Goal: Task Accomplishment & Management: Manage account settings

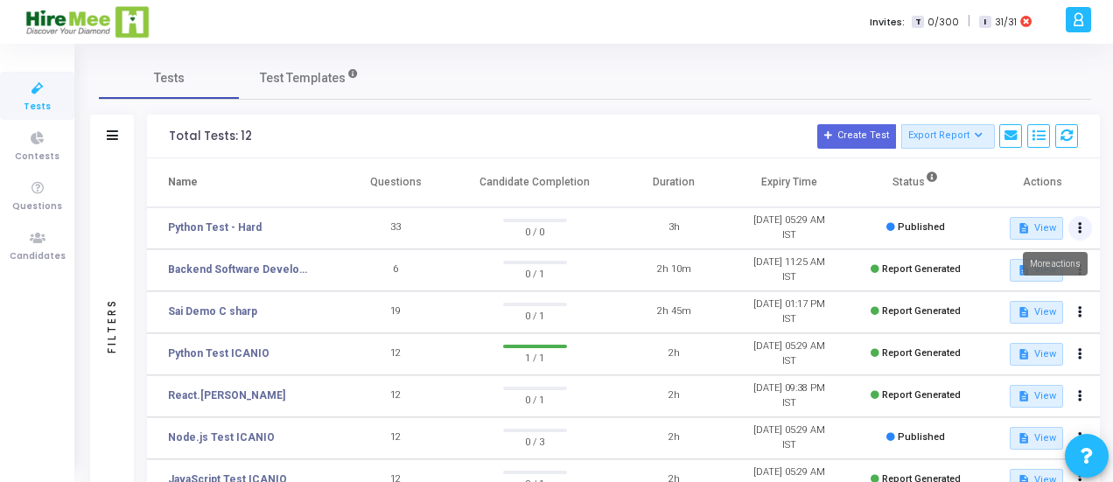
click at [1078, 224] on icon at bounding box center [1080, 228] width 4 height 9
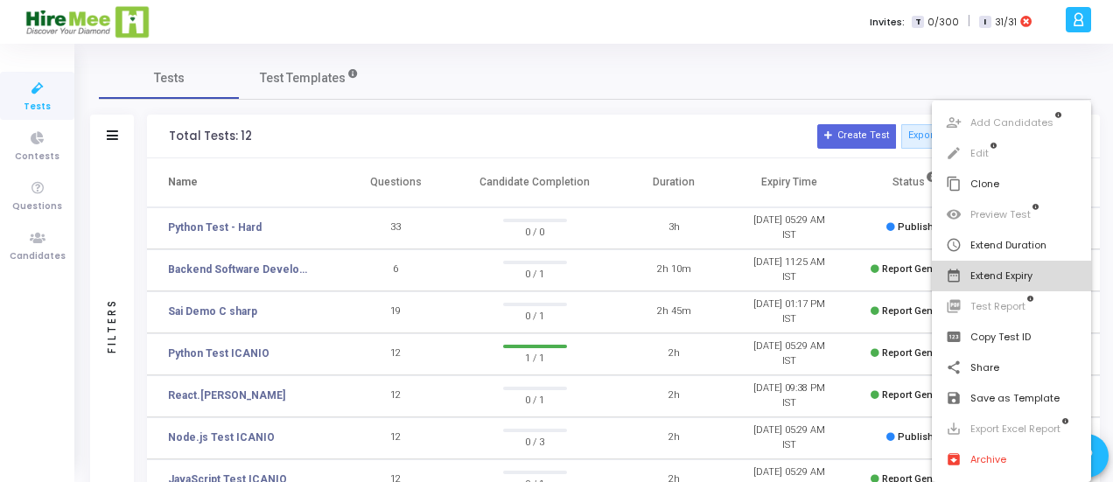
click at [989, 276] on button "date_range Extend Expiry" at bounding box center [1012, 276] width 160 height 31
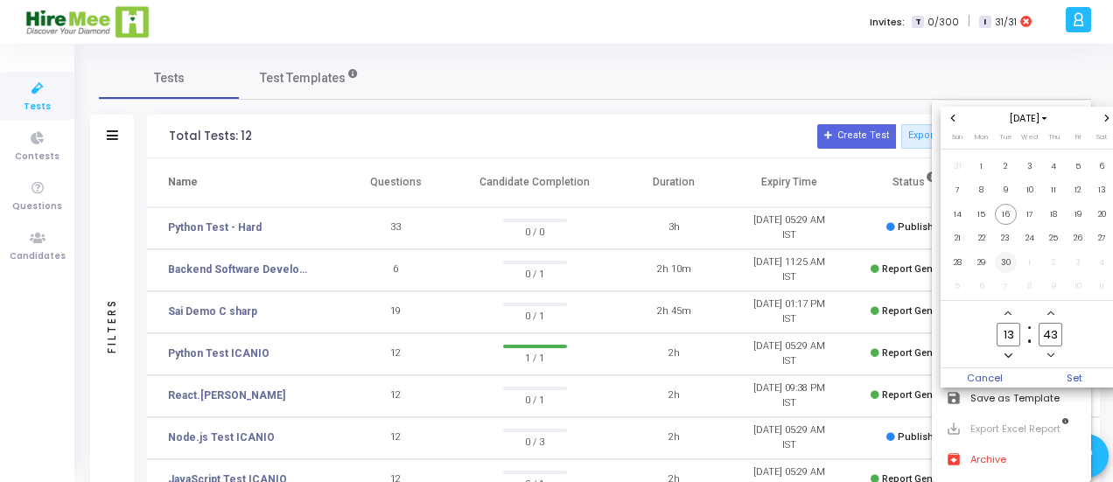
click at [1001, 263] on span "30" at bounding box center [1006, 263] width 22 height 22
click at [1009, 333] on input "13" at bounding box center [1008, 335] width 23 height 24
type input "23"
click at [1057, 333] on input "43" at bounding box center [1050, 335] width 23 height 24
type input "4"
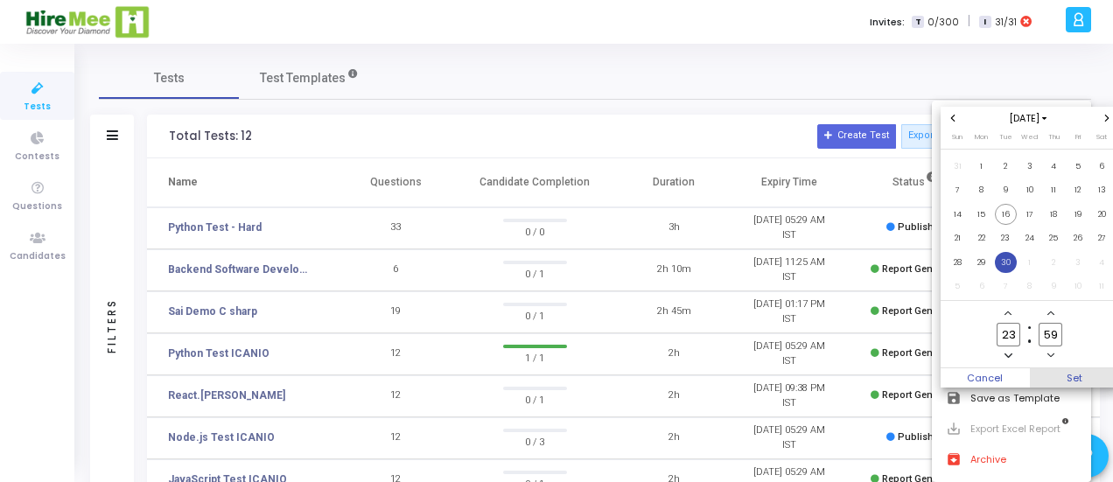
type input "59"
click at [1077, 380] on span "Set" at bounding box center [1074, 377] width 89 height 19
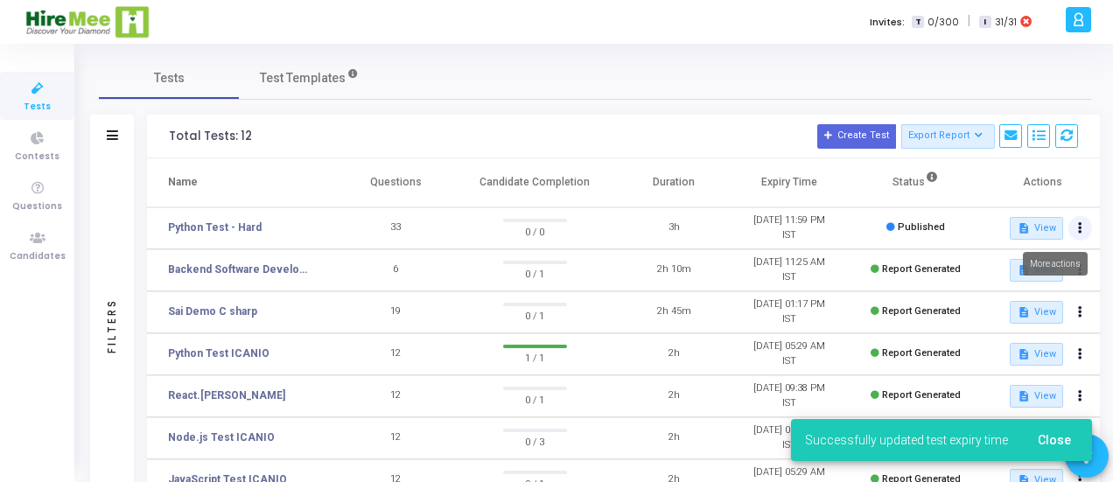
click at [1079, 232] on icon at bounding box center [1080, 228] width 4 height 9
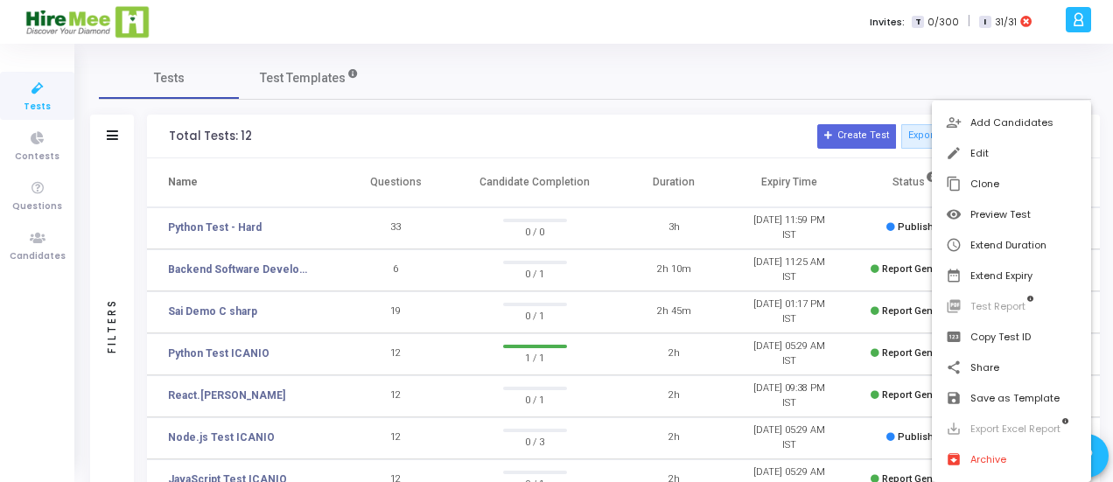
click at [733, 98] on div at bounding box center [556, 241] width 1113 height 482
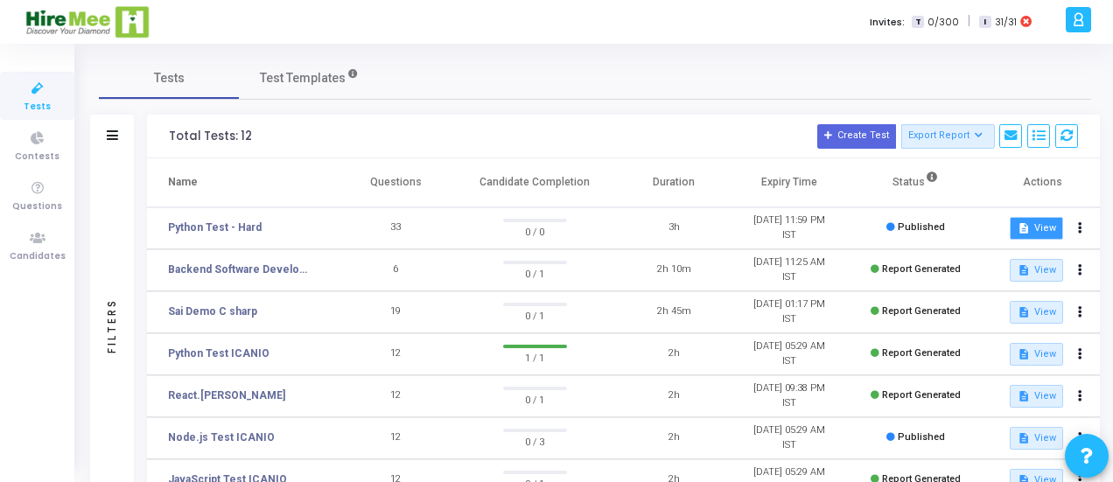
click at [1046, 228] on button "description View" at bounding box center [1036, 228] width 53 height 23
click at [1077, 230] on button at bounding box center [1081, 228] width 25 height 25
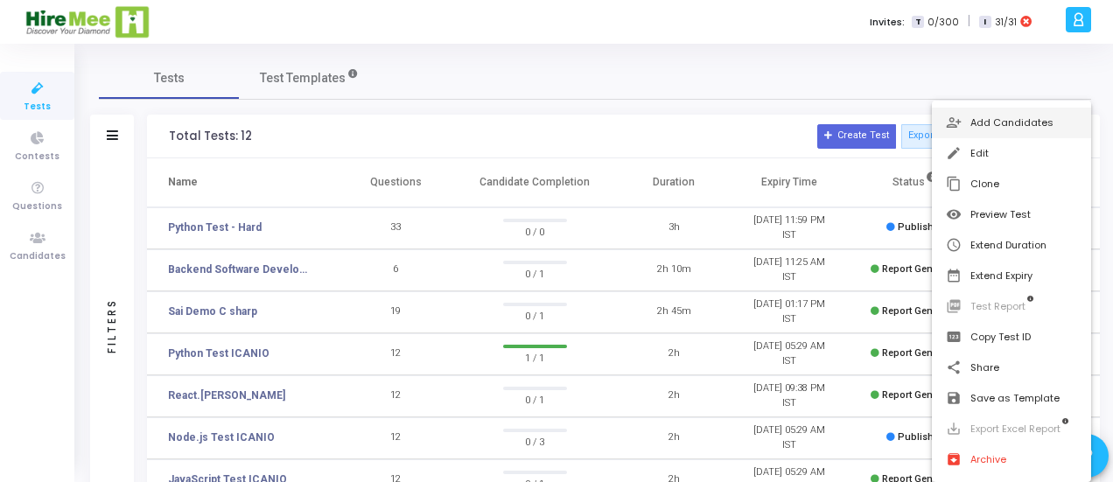
click at [1012, 122] on button "person_add_alt Add Candidates" at bounding box center [1012, 123] width 160 height 31
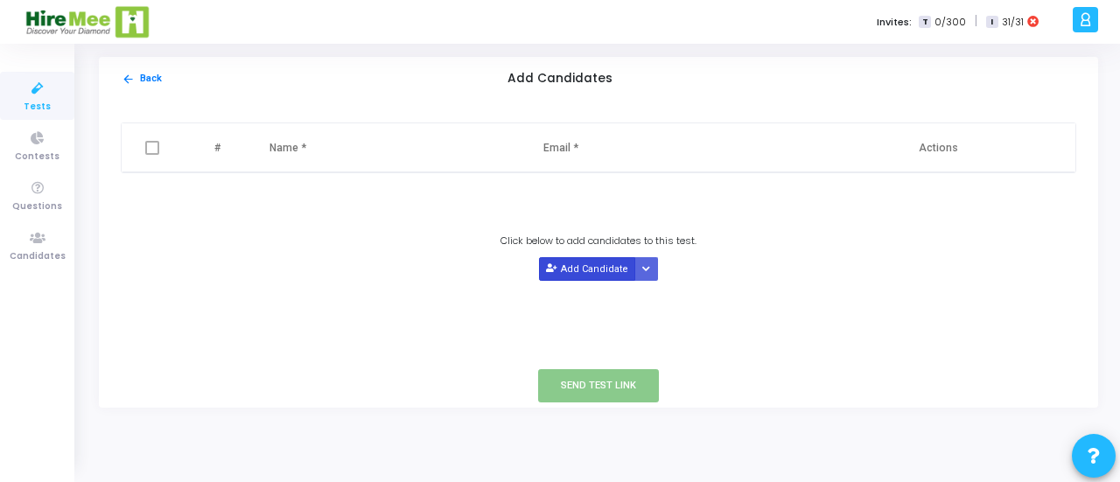
click at [603, 269] on button "Add Candidate" at bounding box center [587, 269] width 96 height 24
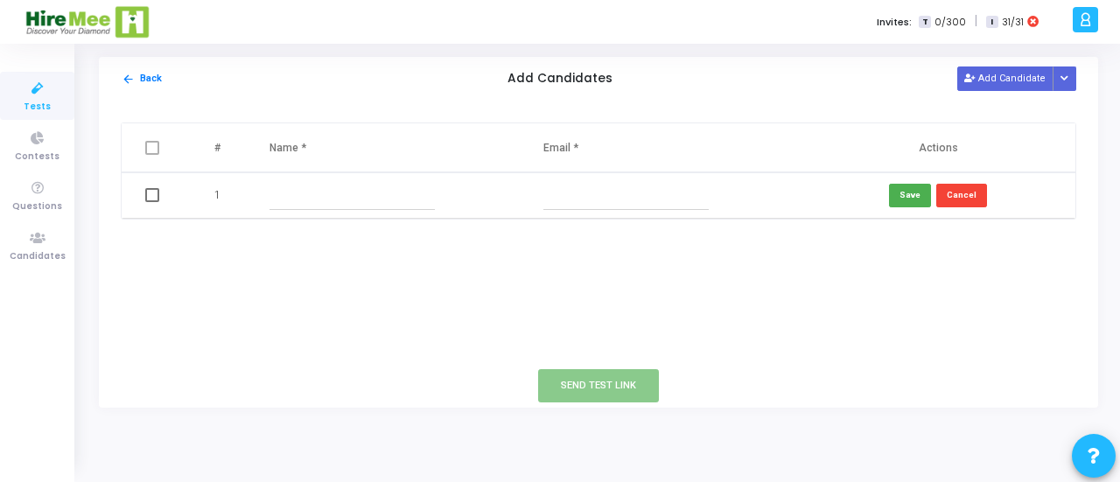
click at [310, 192] on input "text" at bounding box center [352, 195] width 165 height 29
type input "[PERSON_NAME]"
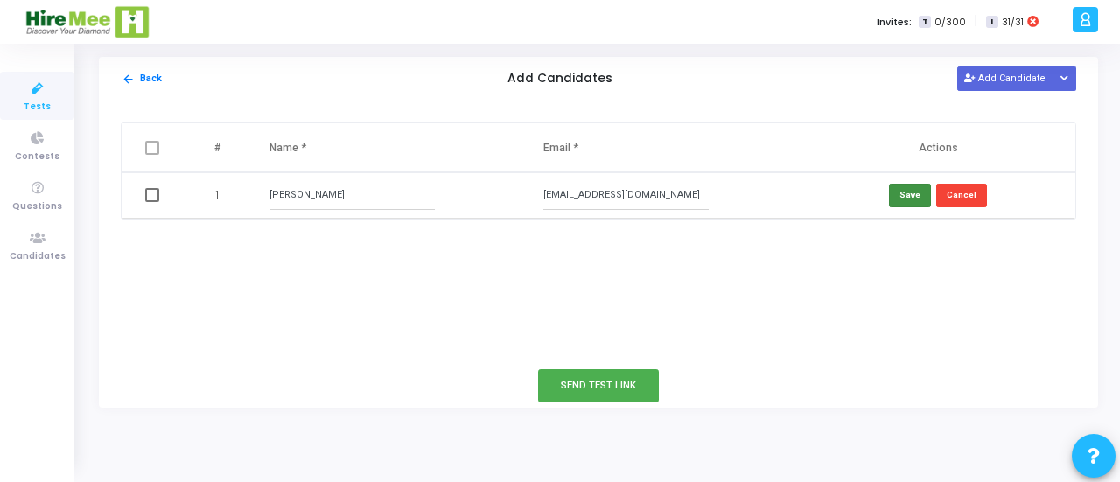
type input "[EMAIL_ADDRESS][DOMAIN_NAME]"
click at [923, 197] on button "Save" at bounding box center [910, 196] width 42 height 24
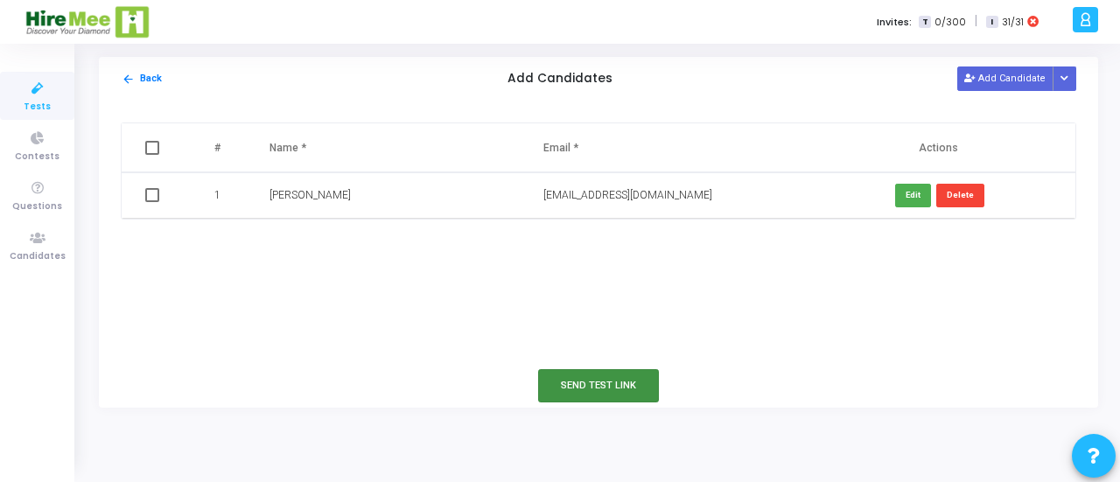
click at [584, 384] on button "Send Test Link" at bounding box center [598, 385] width 121 height 32
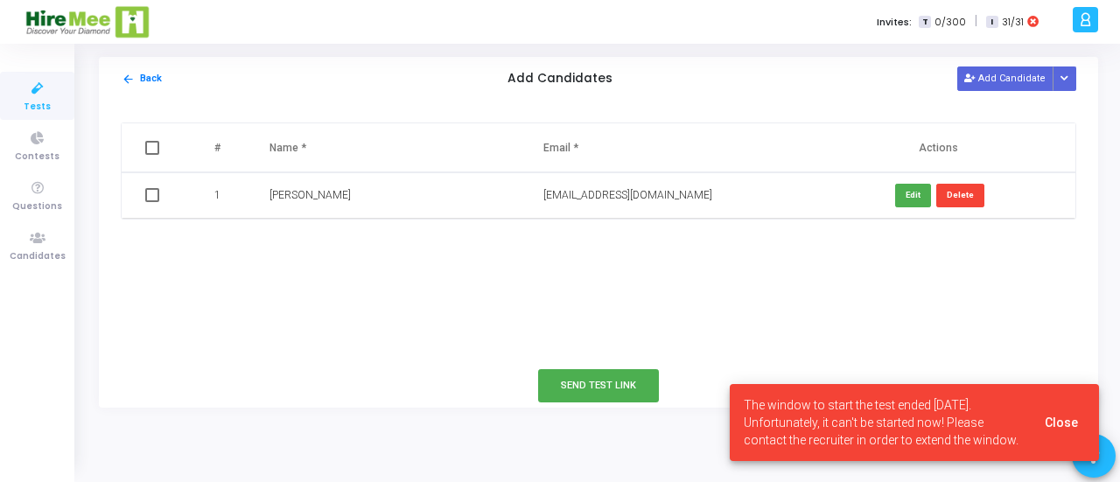
click at [1060, 416] on span "Close" at bounding box center [1061, 423] width 33 height 14
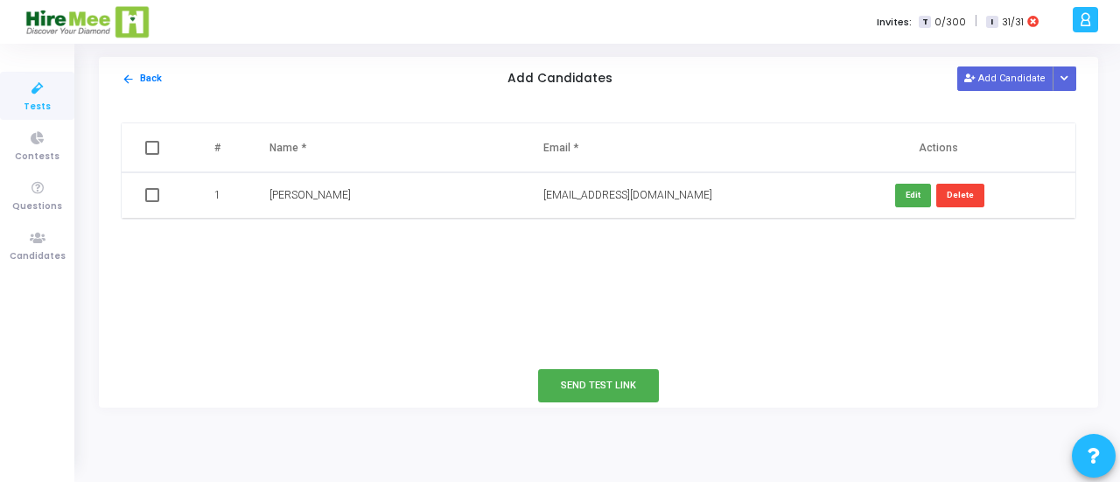
click at [37, 101] on span "Tests" at bounding box center [37, 107] width 27 height 15
click at [67, 25] on img at bounding box center [88, 21] width 127 height 35
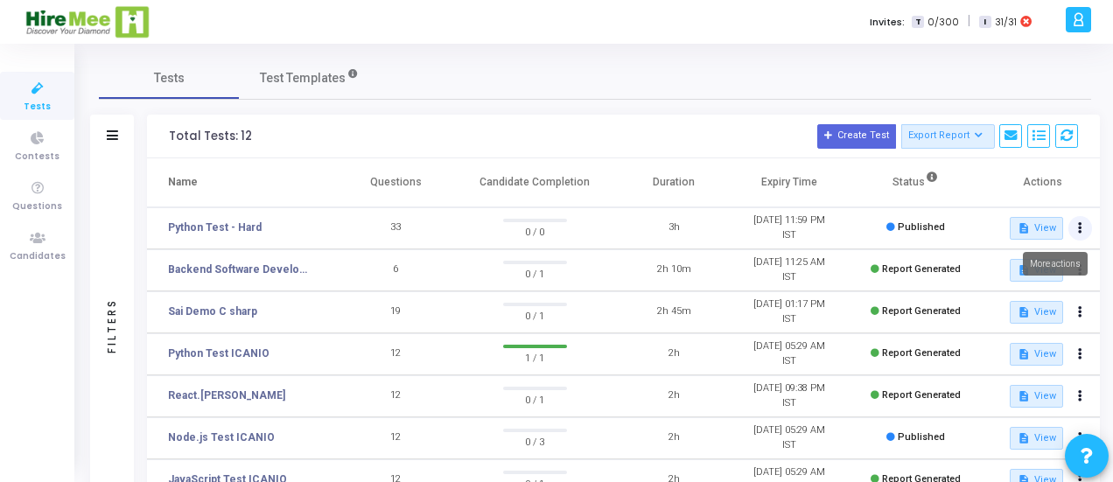
click at [1075, 221] on button at bounding box center [1081, 228] width 25 height 25
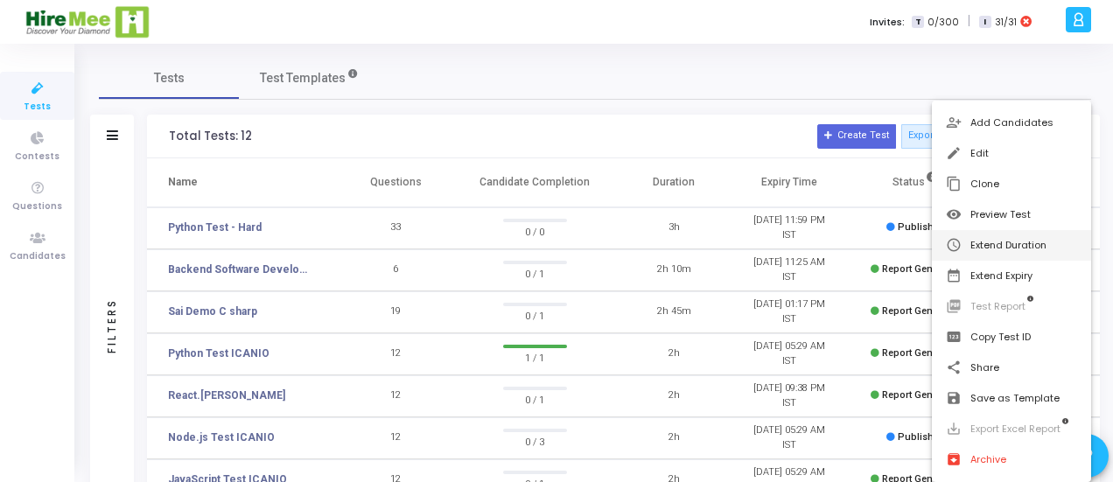
click at [1025, 239] on button "schedule Extend Duration" at bounding box center [1012, 245] width 160 height 31
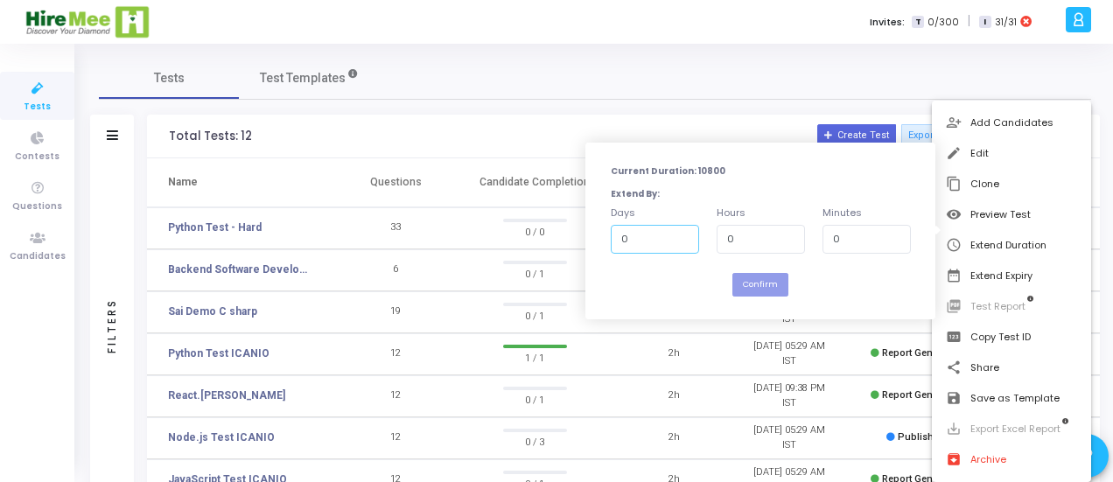
click at [651, 244] on input "0" at bounding box center [655, 239] width 88 height 29
type input "5"
click at [756, 287] on button "Confirm" at bounding box center [761, 285] width 56 height 24
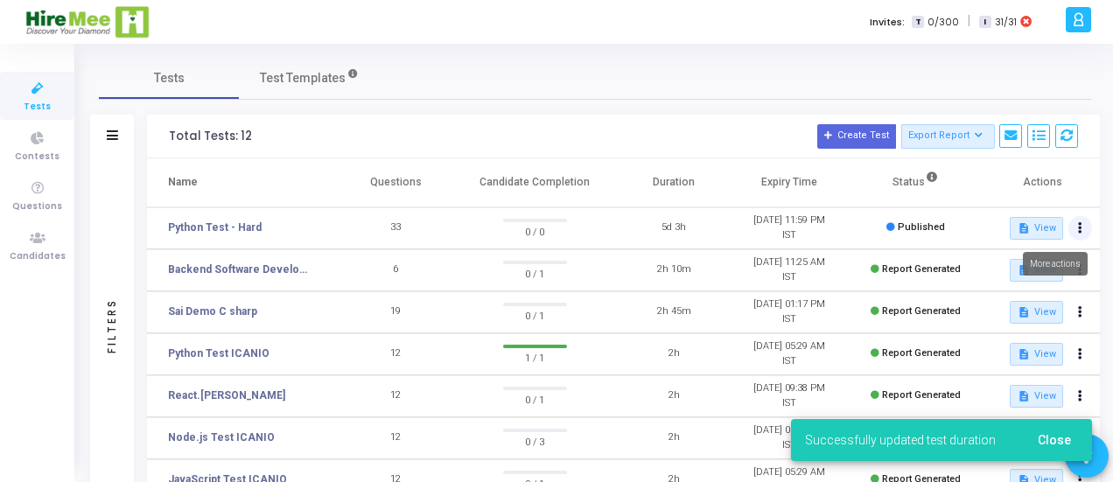
click at [1074, 224] on button at bounding box center [1081, 228] width 25 height 25
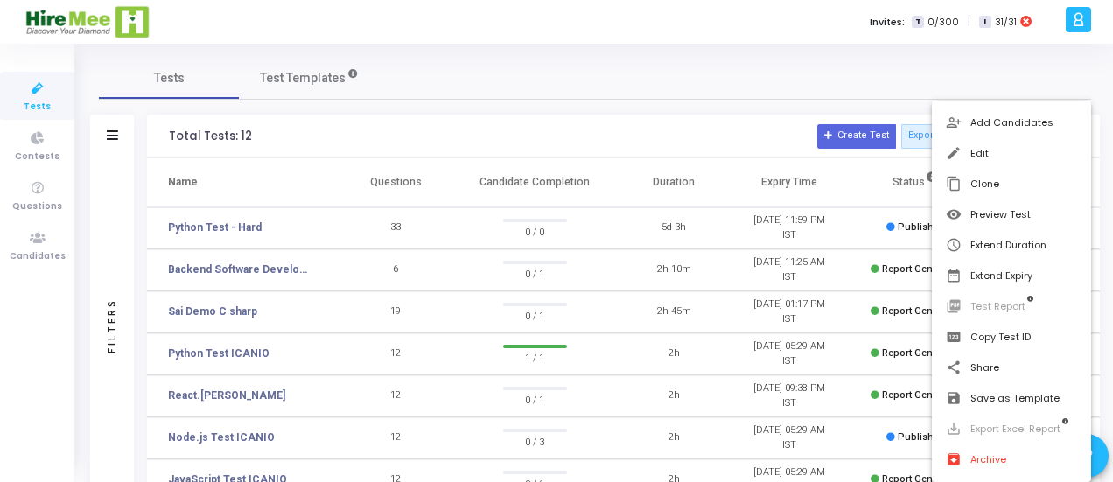
click at [210, 225] on div at bounding box center [556, 241] width 1113 height 482
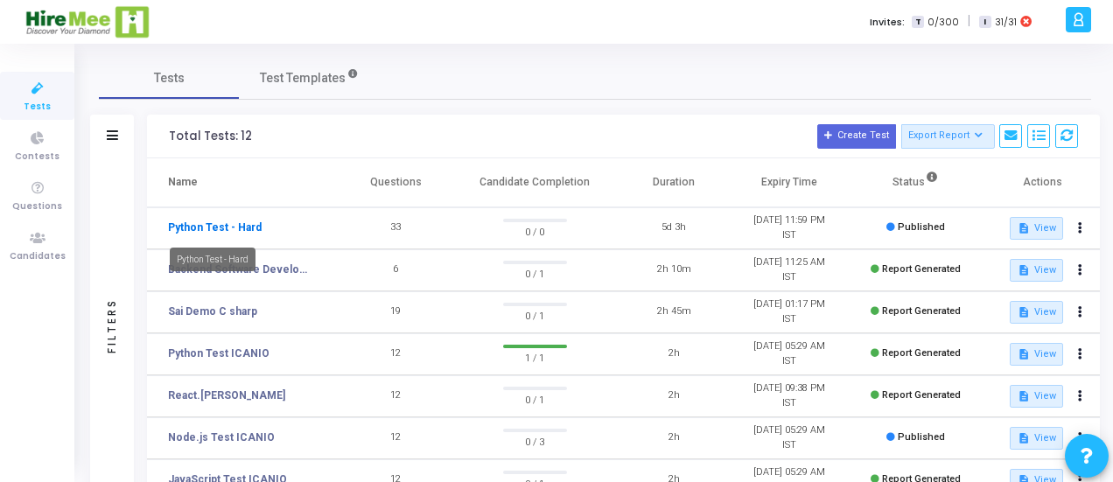
click at [209, 225] on link "Python Test - Hard" at bounding box center [215, 228] width 94 height 16
click at [231, 226] on link "Python Test - Hard" at bounding box center [215, 228] width 94 height 16
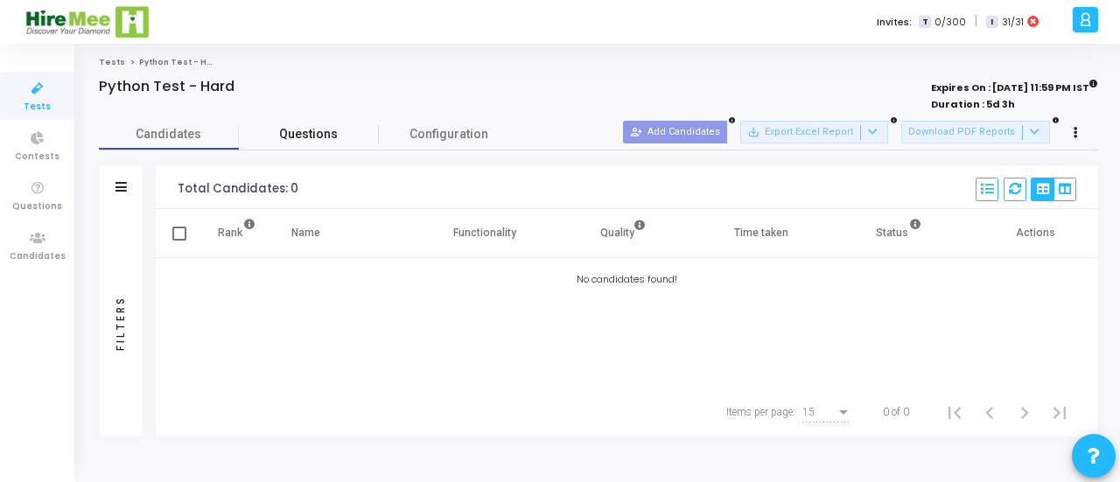
click at [308, 130] on span "Questions" at bounding box center [309, 134] width 140 height 18
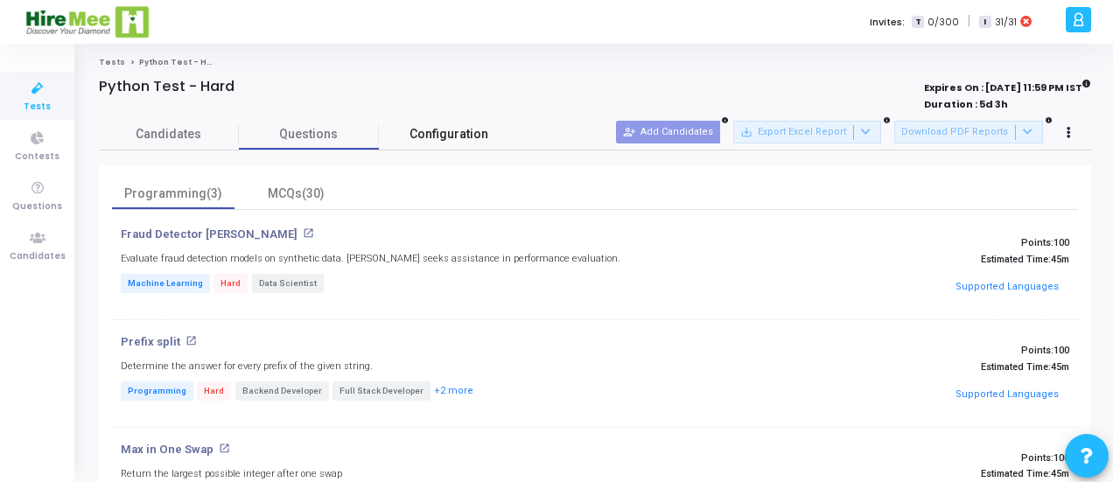
click at [467, 138] on span "Configuration" at bounding box center [449, 134] width 79 height 18
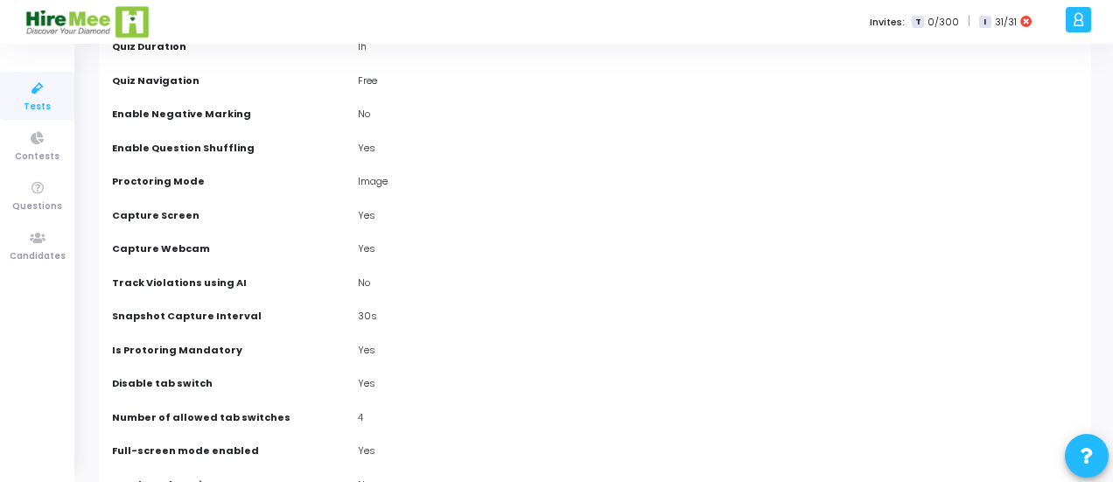
scroll to position [86, 0]
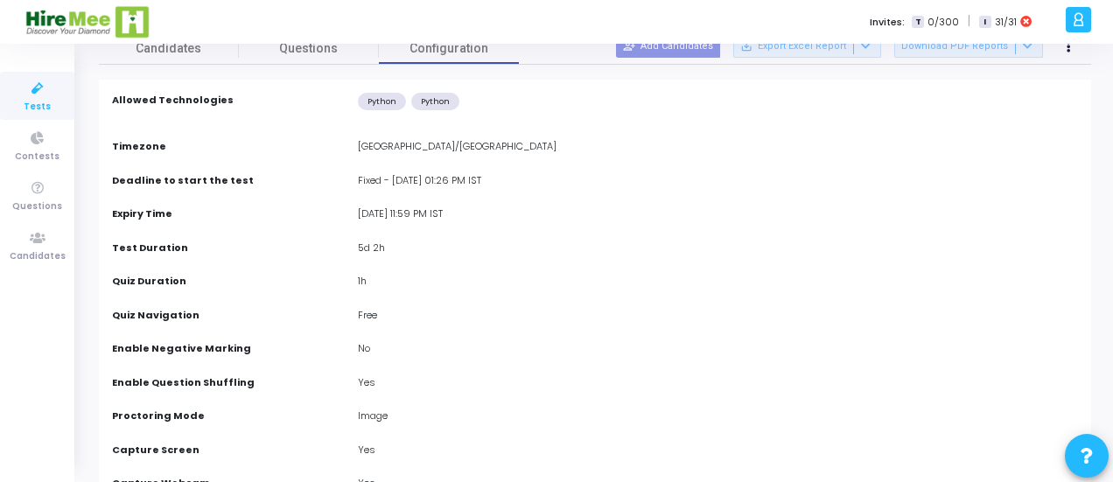
click at [383, 208] on div "[DATE] 11:59 PM IST" at bounding box center [718, 216] width 738 height 19
click at [417, 175] on div "Fixed - 11 Jul, 2025 01:26 PM IST" at bounding box center [718, 182] width 738 height 19
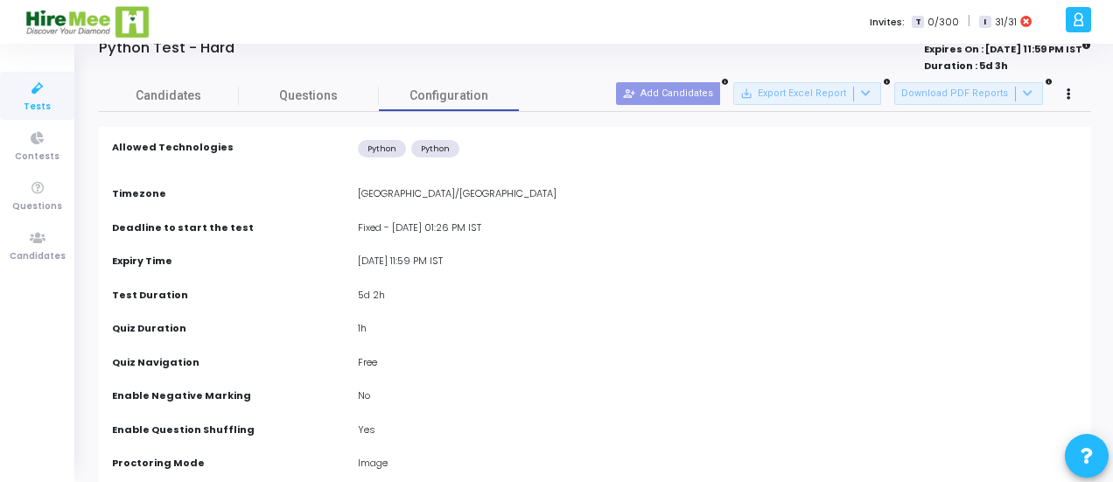
scroll to position [0, 0]
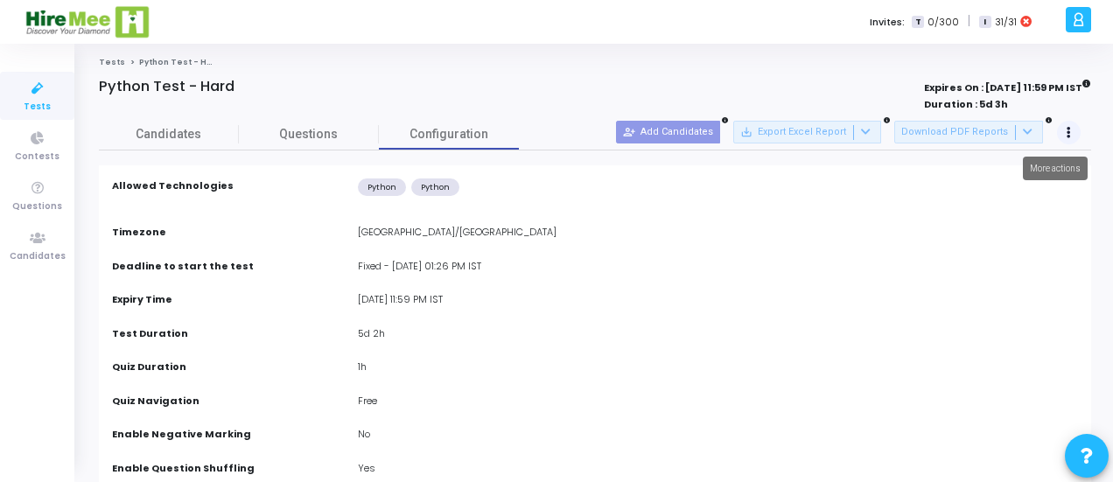
click at [1068, 129] on icon at bounding box center [1069, 133] width 4 height 9
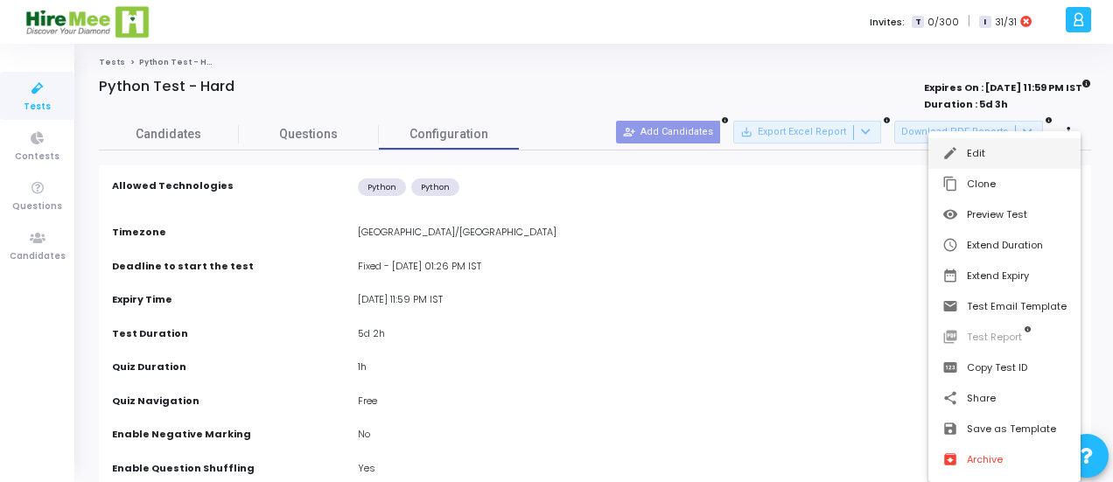
click at [1022, 155] on button "edit Edit" at bounding box center [1005, 153] width 152 height 31
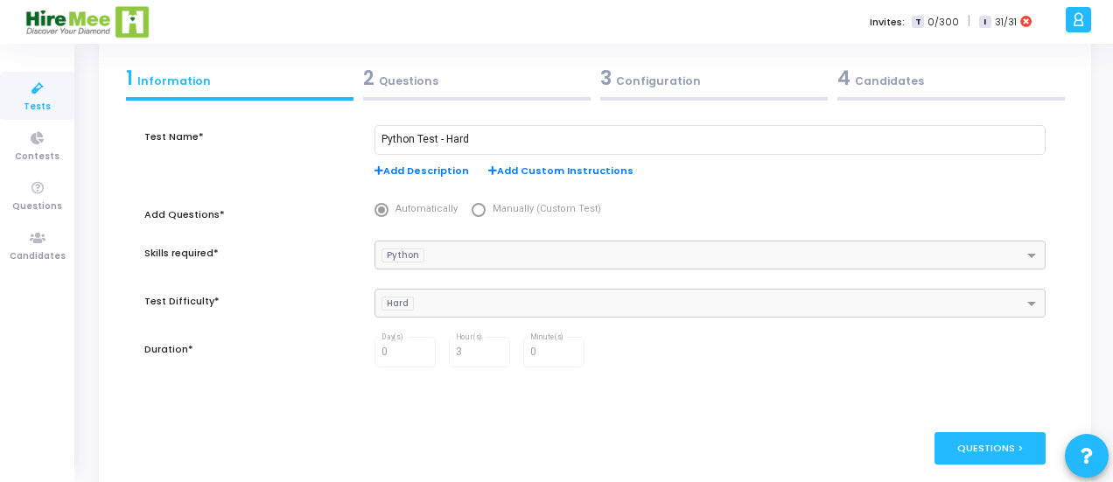
scroll to position [146, 0]
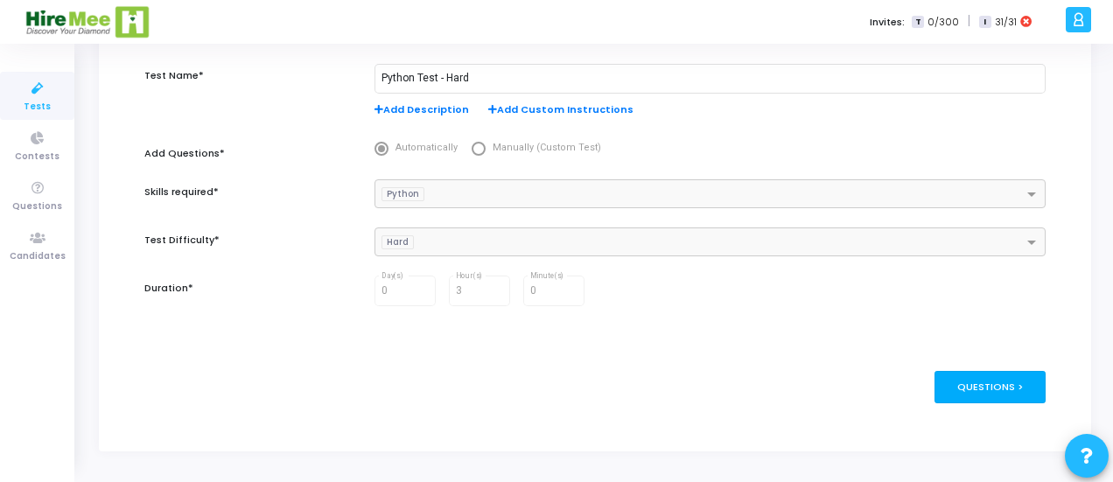
click at [981, 387] on div "Questions >" at bounding box center [990, 387] width 111 height 32
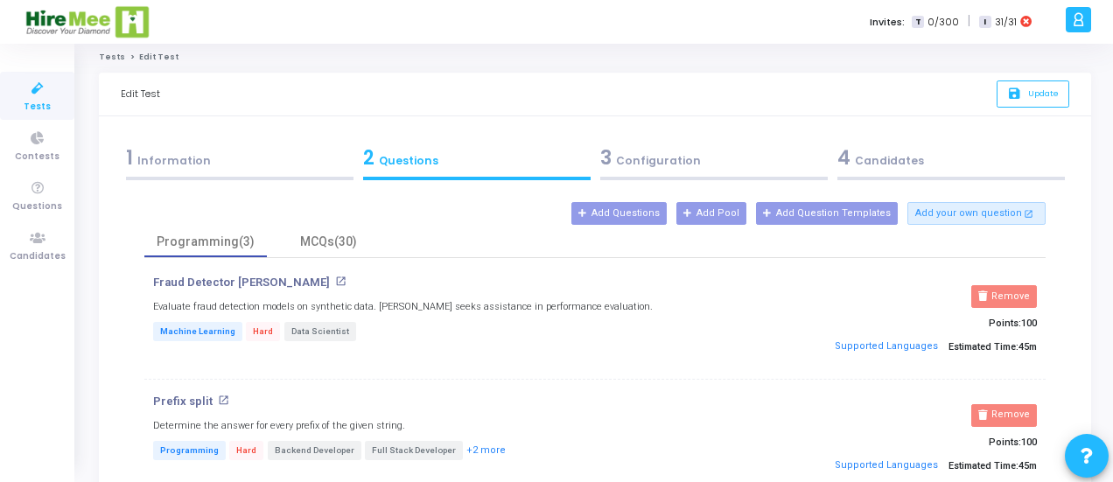
scroll to position [0, 0]
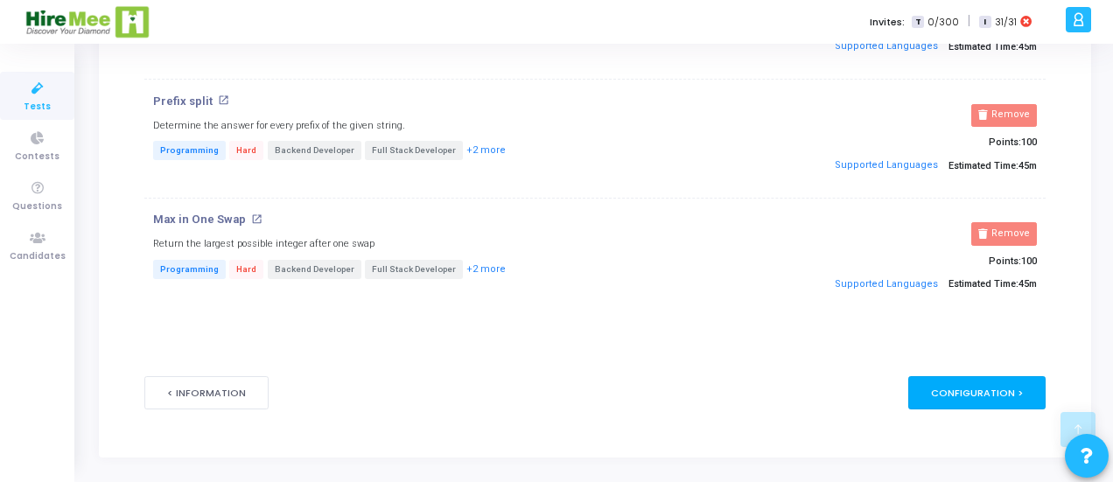
click at [986, 388] on div "Configuration >" at bounding box center [977, 392] width 137 height 32
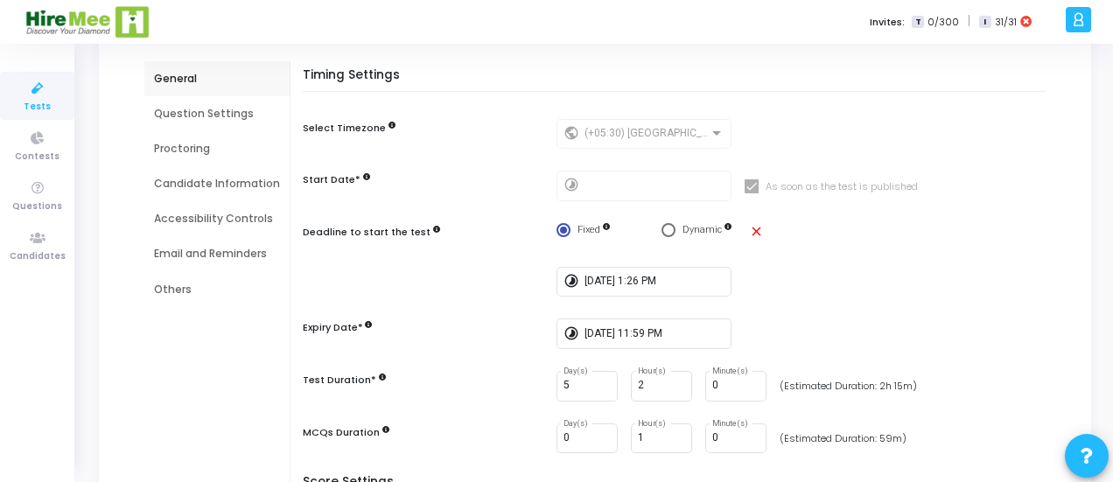
scroll to position [263, 0]
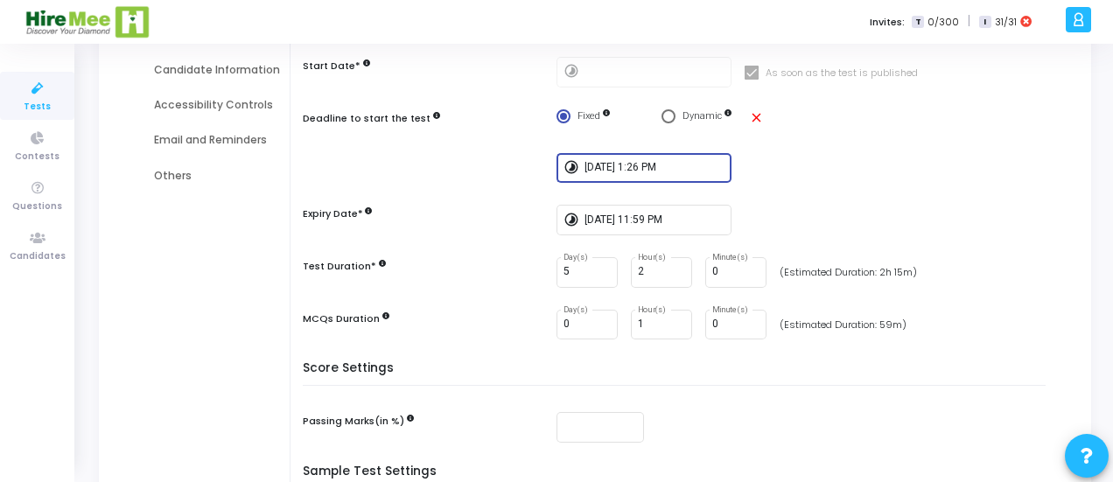
click at [616, 166] on input "7/11/2025, 1:26 PM" at bounding box center [655, 168] width 140 height 12
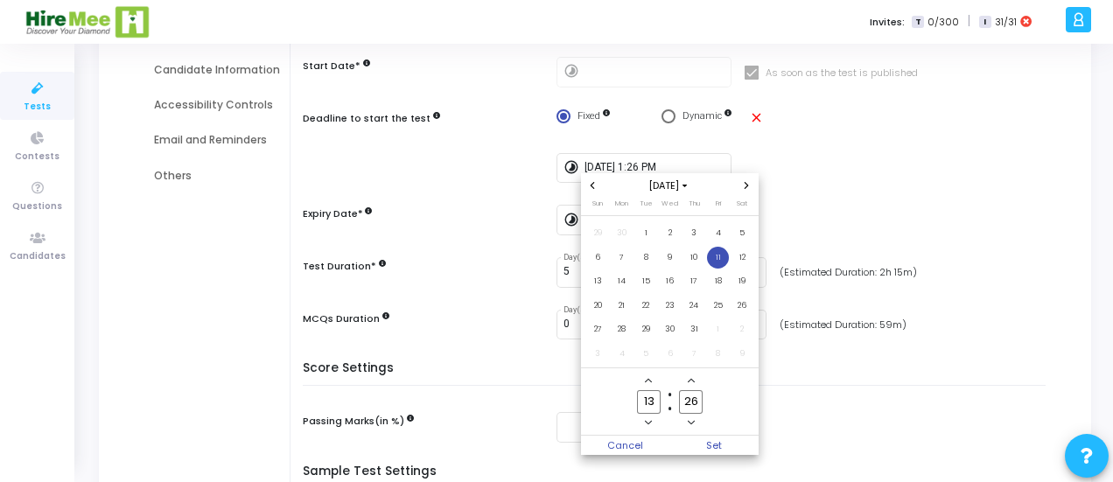
click at [751, 186] on span "Next month" at bounding box center [747, 186] width 15 height 15
click at [747, 186] on icon "Next month" at bounding box center [747, 185] width 4 height 7
click at [643, 277] on span "16" at bounding box center [646, 281] width 22 height 22
click at [727, 439] on span "Set" at bounding box center [714, 445] width 89 height 19
type input "9/16/2025, 1:26 PM"
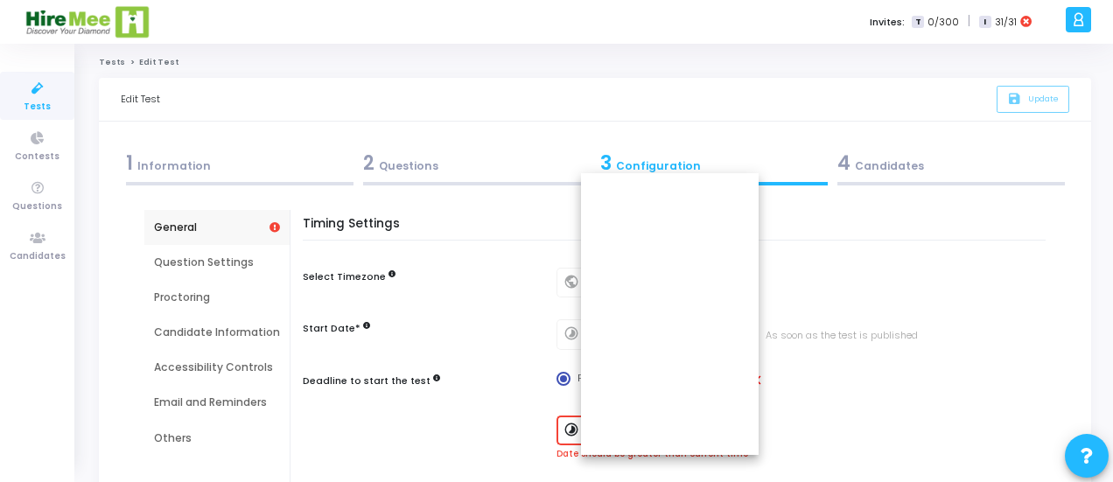
scroll to position [263, 0]
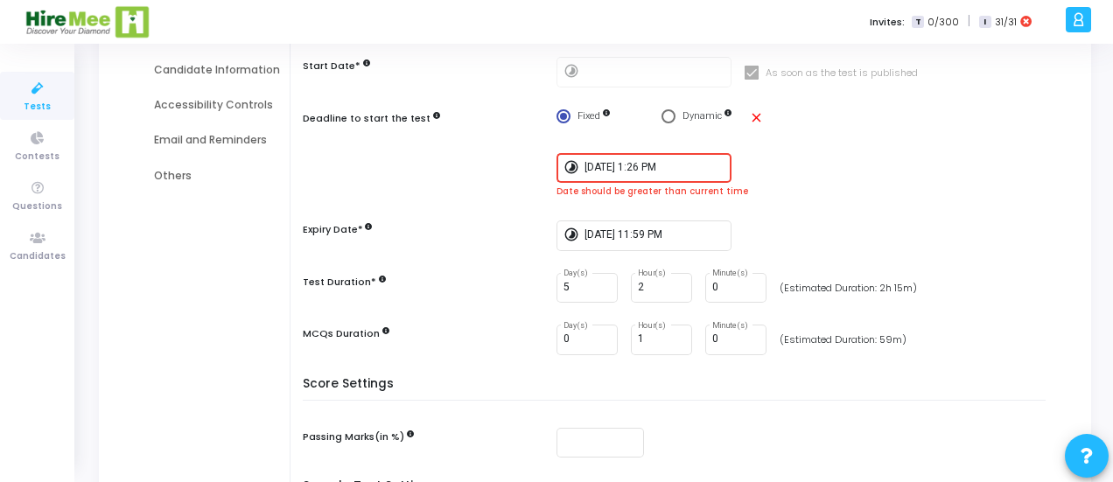
click at [670, 116] on span "Select confirmation" at bounding box center [669, 116] width 14 height 14
click at [670, 116] on input "Dynamic" at bounding box center [669, 116] width 14 height 14
radio input "true"
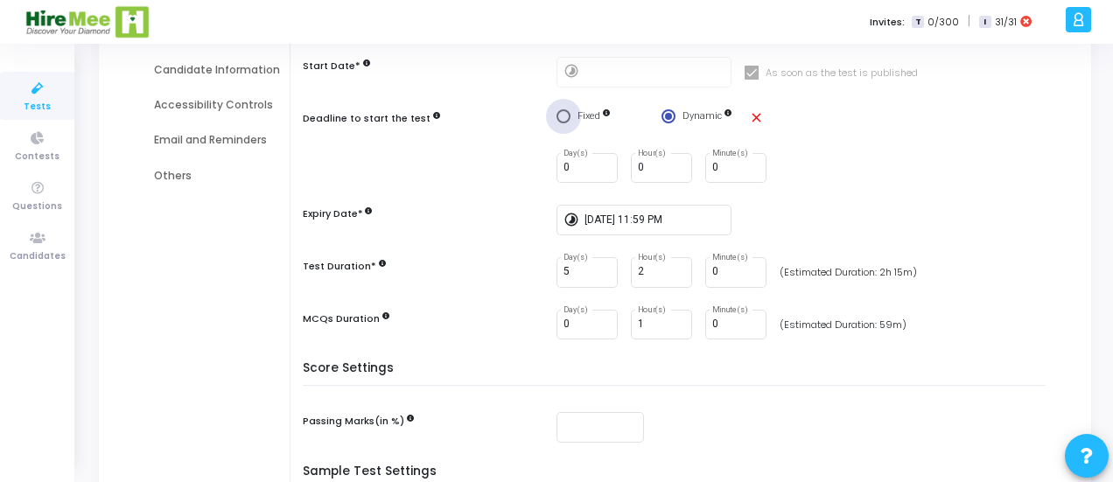
click at [557, 110] on span "Select confirmation" at bounding box center [564, 116] width 14 height 14
click at [557, 110] on input "Fixed" at bounding box center [564, 116] width 14 height 14
radio input "true"
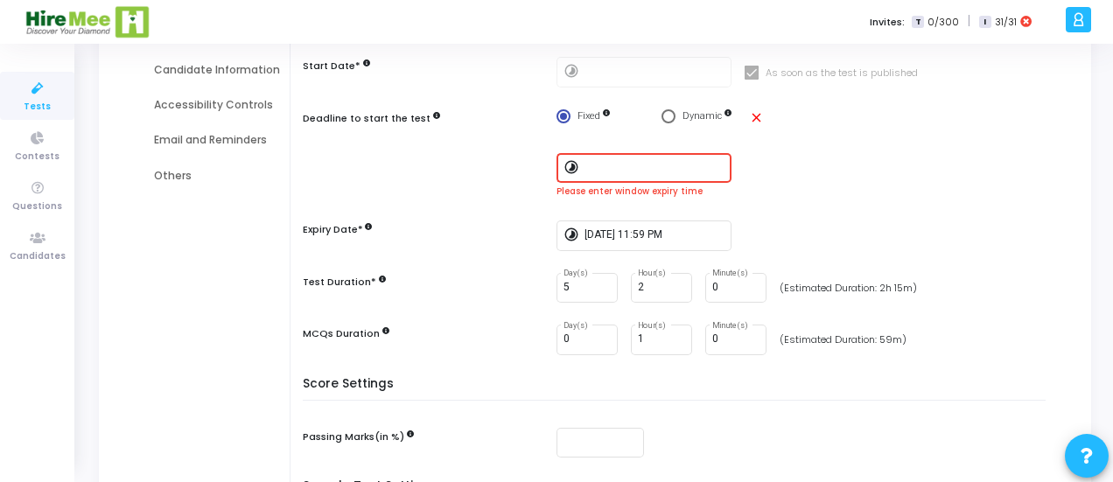
click at [604, 163] on input at bounding box center [655, 168] width 140 height 12
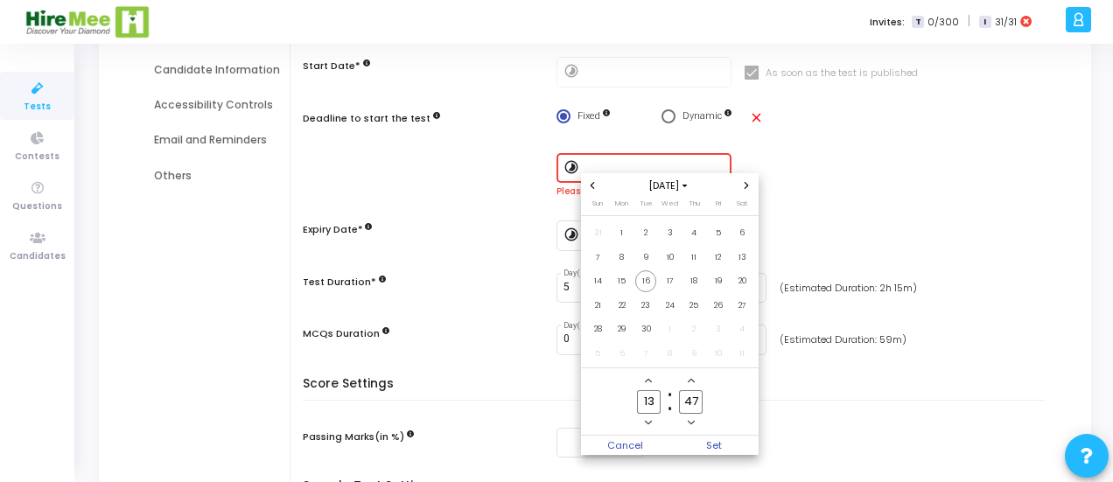
scroll to position [0, 0]
click at [641, 282] on span "16" at bounding box center [646, 281] width 22 height 22
click at [714, 444] on span "Set" at bounding box center [714, 445] width 89 height 19
type input "9/16/2025, 1:47 PM"
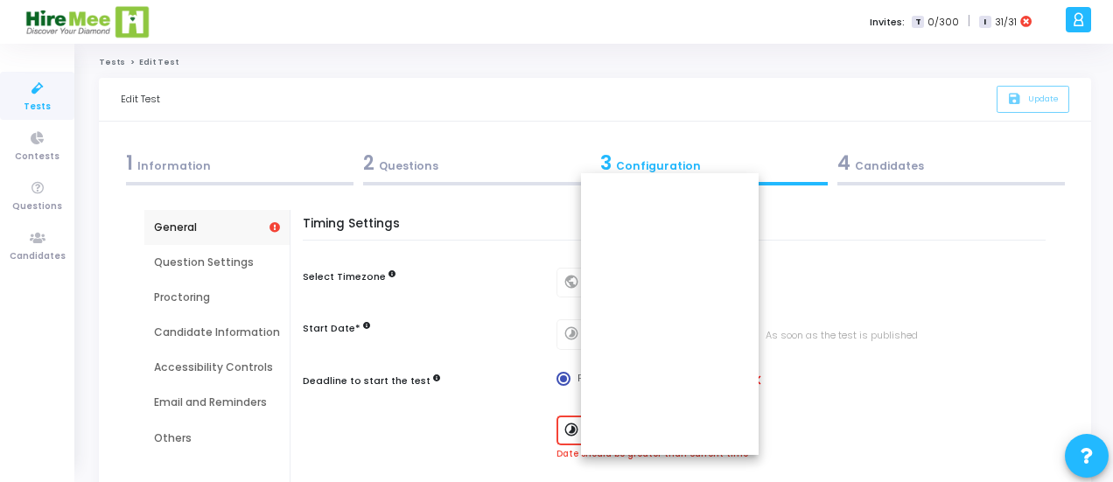
scroll to position [263, 0]
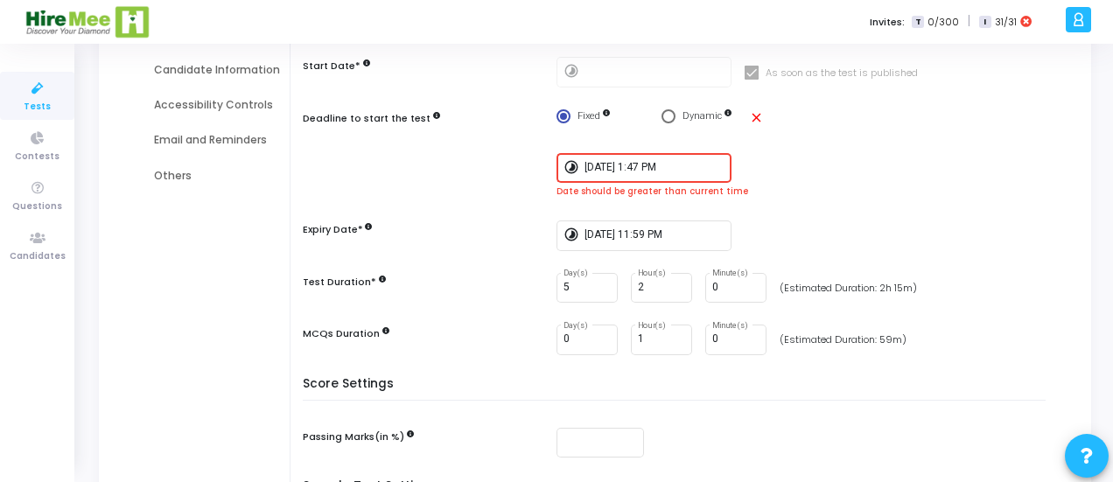
click at [672, 169] on input "9/16/2025, 1:47 PM" at bounding box center [655, 168] width 140 height 12
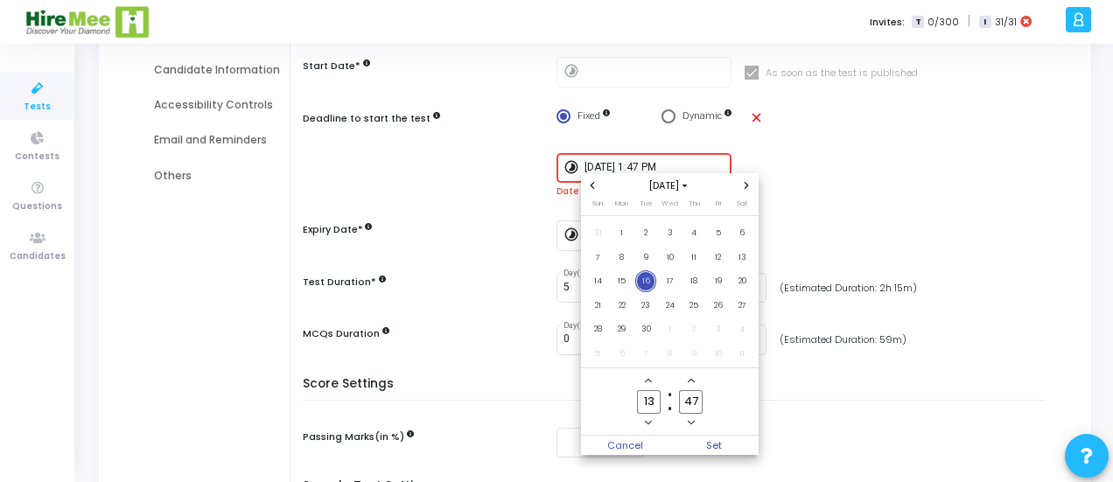
click at [655, 401] on input "13" at bounding box center [648, 402] width 23 height 24
click at [652, 381] on icon "Add a hour" at bounding box center [648, 380] width 7 height 7
type input "14"
click at [691, 400] on input "47" at bounding box center [690, 402] width 23 height 24
type input "4"
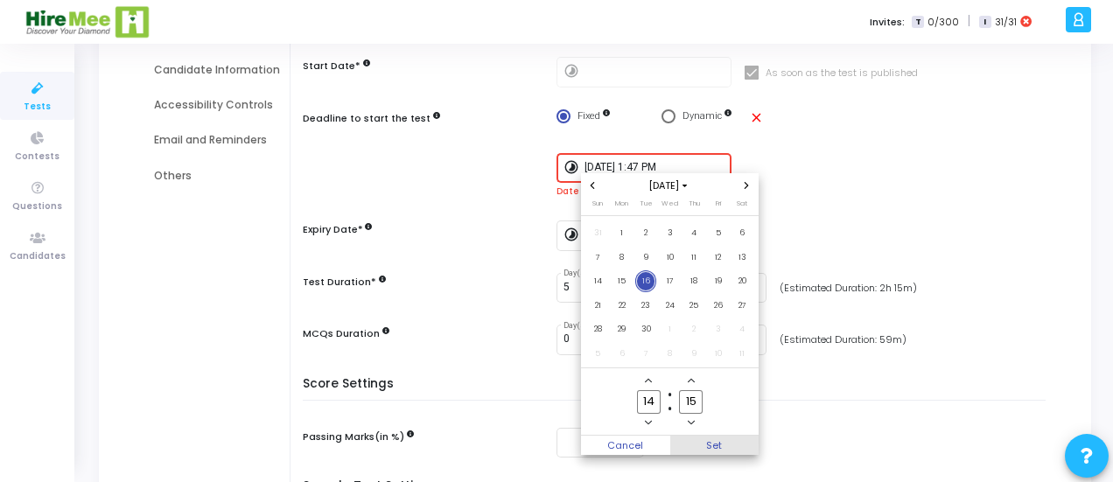
type input "15"
click at [716, 438] on span "Set" at bounding box center [714, 445] width 89 height 19
type input "9/16/2025, 2:15 PM"
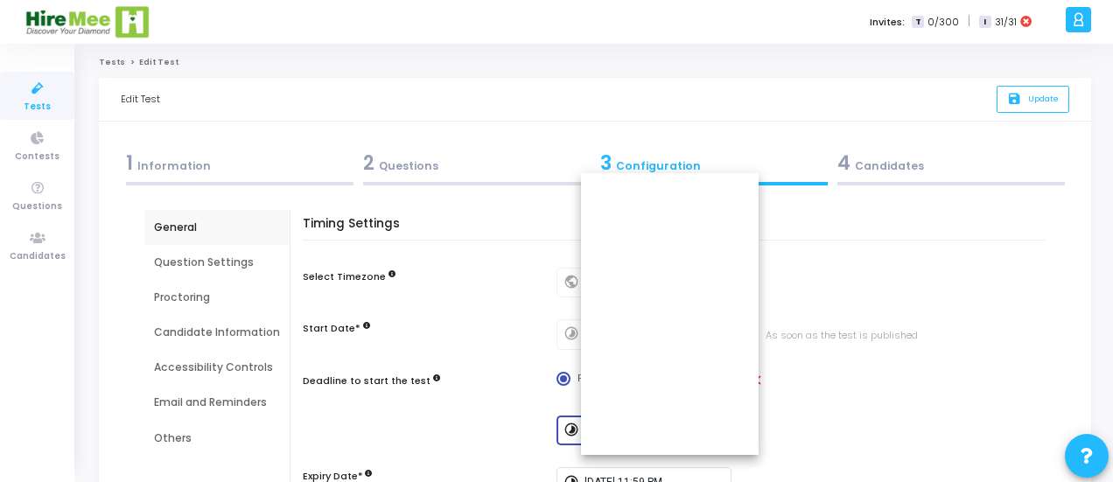
scroll to position [263, 0]
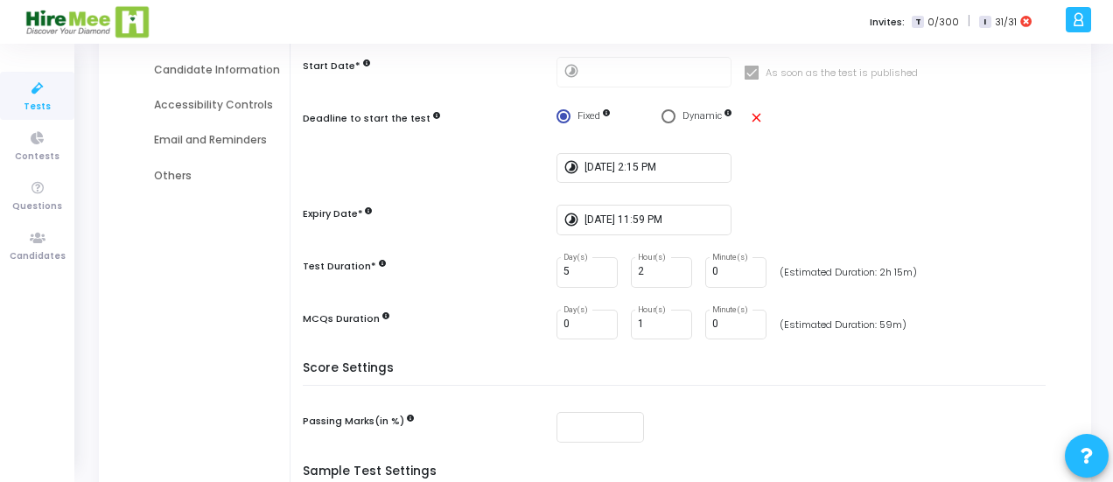
click at [831, 179] on div "timelapse 9/16/2025, 2:15 PM" at bounding box center [806, 168] width 498 height 31
click at [581, 272] on input "5" at bounding box center [587, 272] width 47 height 12
type input "0"
click at [836, 201] on div "Timing Settings Select Timezone public (+05:30) Asia/Calcutta Start Date* timel…" at bounding box center [679, 158] width 734 height 408
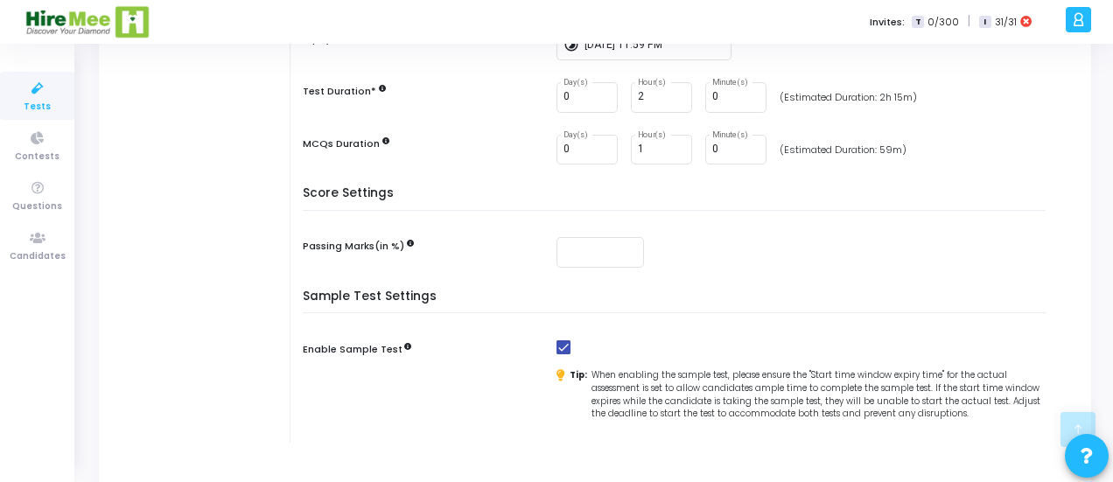
scroll to position [525, 0]
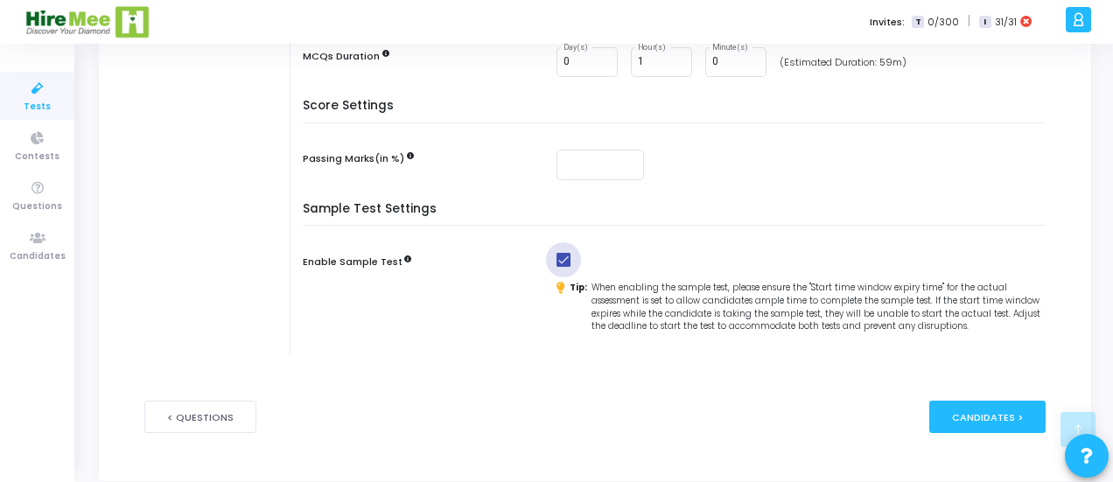
click at [557, 262] on span at bounding box center [564, 260] width 14 height 14
click at [563, 267] on input "checkbox" at bounding box center [563, 267] width 1 height 1
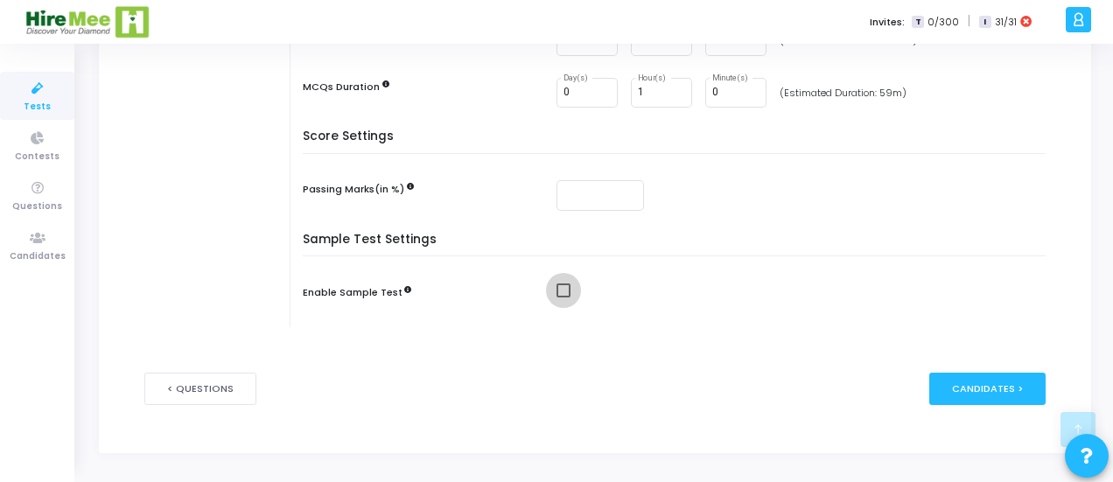
click at [560, 284] on span at bounding box center [564, 291] width 14 height 14
click at [563, 298] on input "checkbox" at bounding box center [563, 298] width 1 height 1
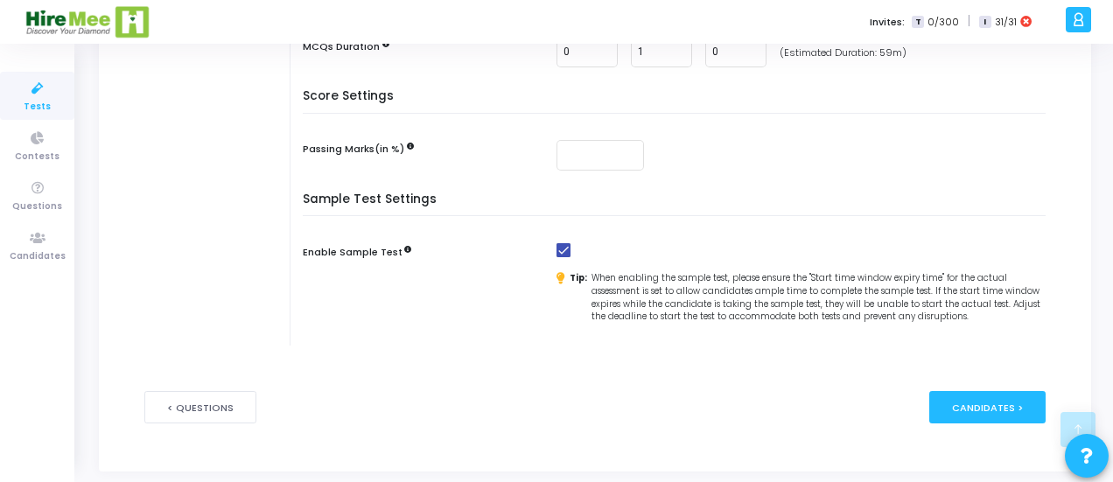
scroll to position [554, 0]
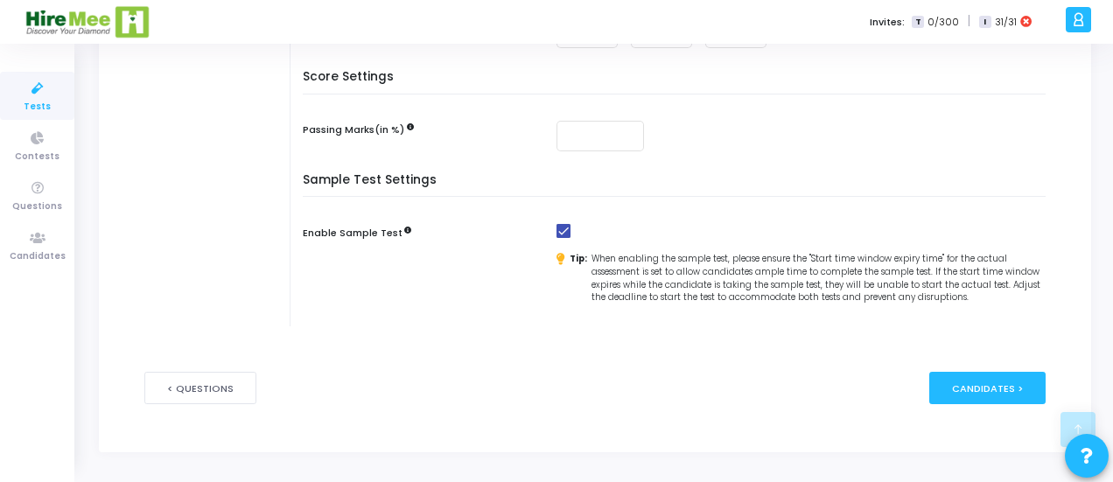
click at [546, 224] on div "Enable Sample Test Tip: When enabling the sample test, please ensure the "Start…" at bounding box center [679, 264] width 752 height 81
click at [560, 225] on span at bounding box center [564, 231] width 14 height 14
click at [563, 238] on input "checkbox" at bounding box center [563, 238] width 1 height 1
checkbox input "false"
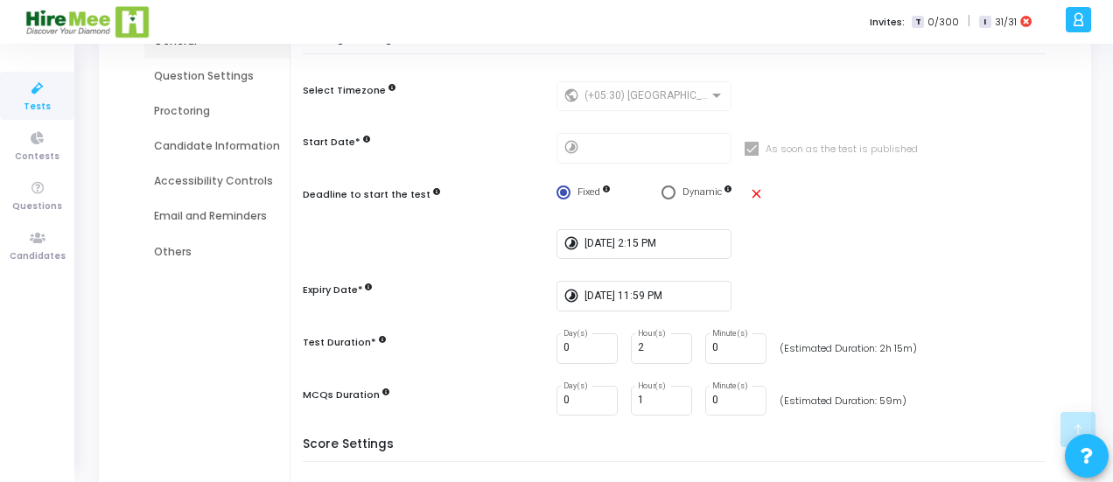
scroll to position [57, 0]
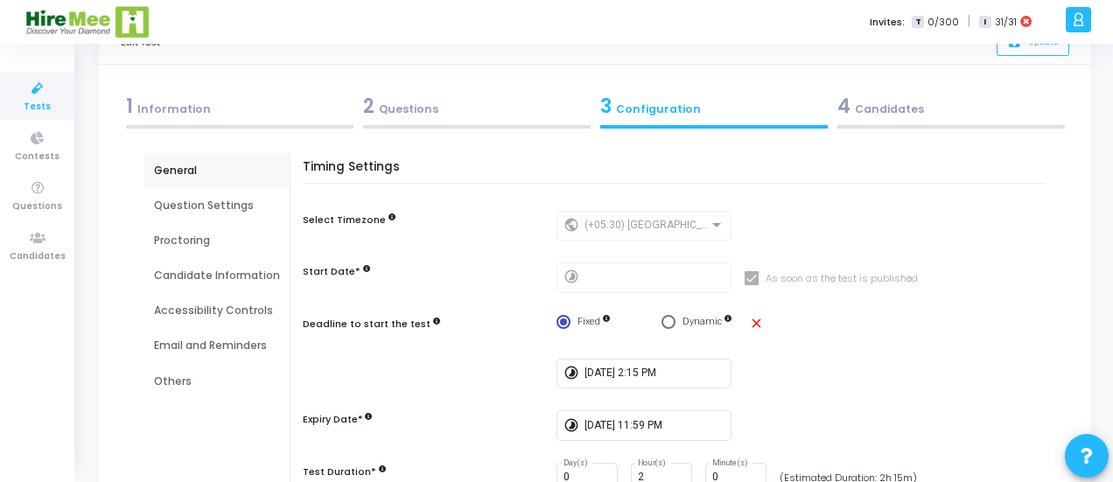
click at [186, 204] on div "Question Settings" at bounding box center [217, 206] width 126 height 16
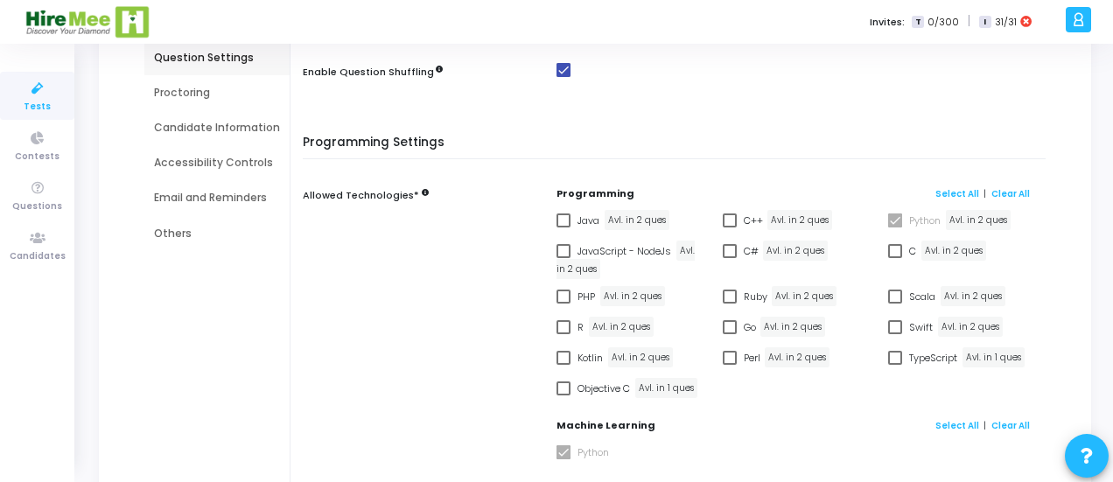
scroll to position [232, 0]
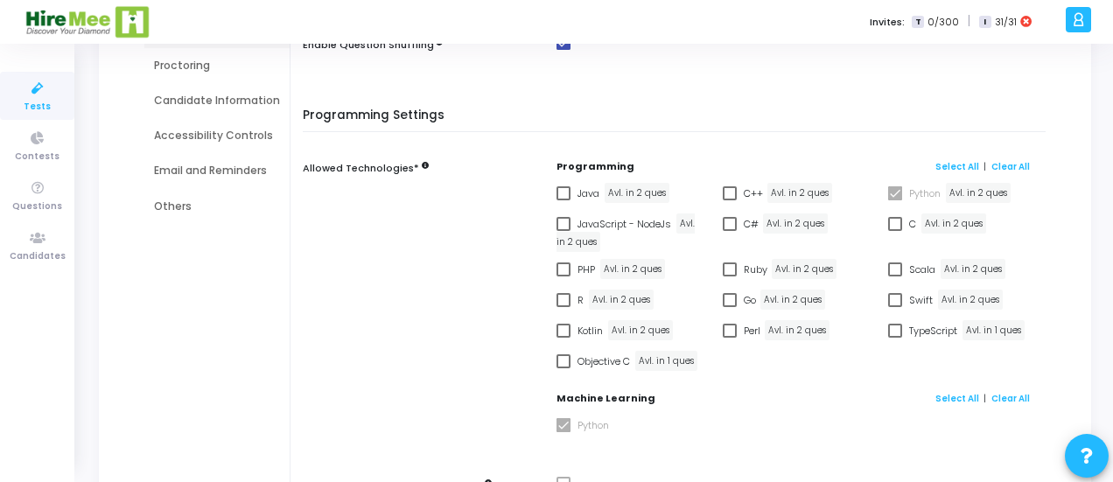
click at [562, 193] on span at bounding box center [564, 193] width 14 height 14
click at [563, 200] on input "Java" at bounding box center [563, 200] width 1 height 1
checkbox input "true"
click at [563, 217] on span at bounding box center [564, 224] width 14 height 14
click at [563, 231] on input "JavaScript - NodeJs" at bounding box center [563, 231] width 1 height 1
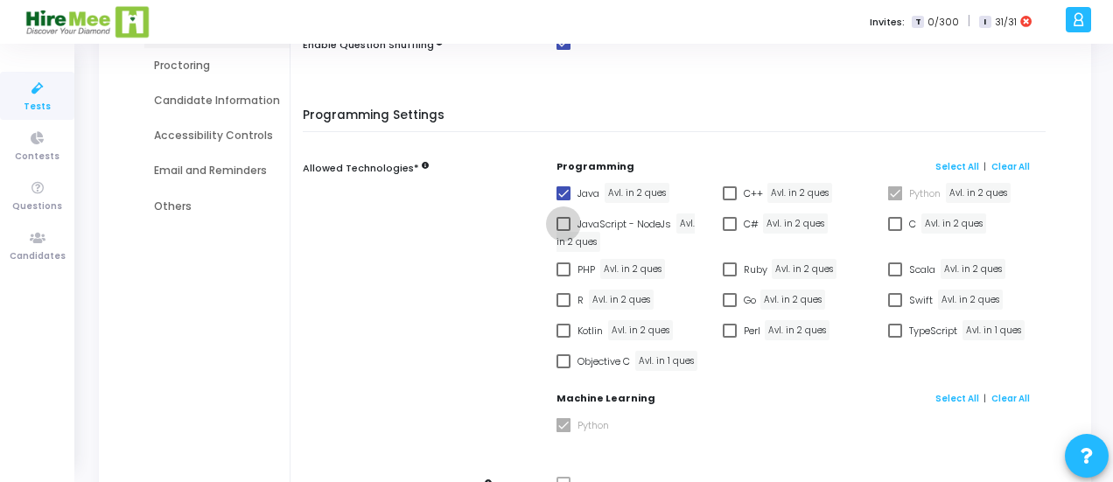
checkbox input "true"
click at [560, 267] on span at bounding box center [564, 270] width 14 height 14
click at [563, 277] on input "PHP" at bounding box center [563, 277] width 1 height 1
checkbox input "true"
click at [559, 298] on span at bounding box center [564, 300] width 14 height 14
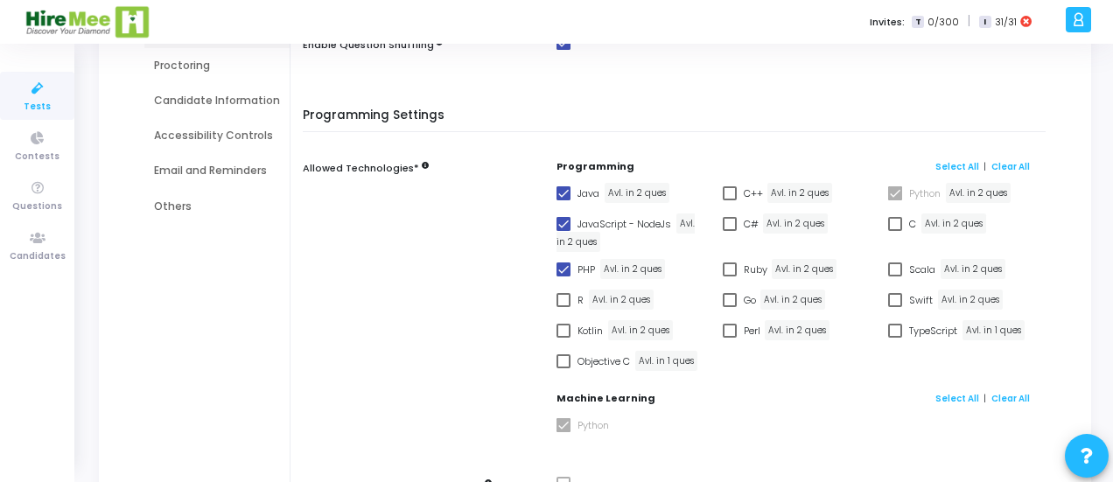
click at [563, 307] on input "R" at bounding box center [563, 307] width 1 height 1
checkbox input "true"
click at [729, 200] on label "C++" at bounding box center [743, 193] width 40 height 21
click at [729, 200] on input "C++" at bounding box center [729, 200] width 1 height 1
checkbox input "true"
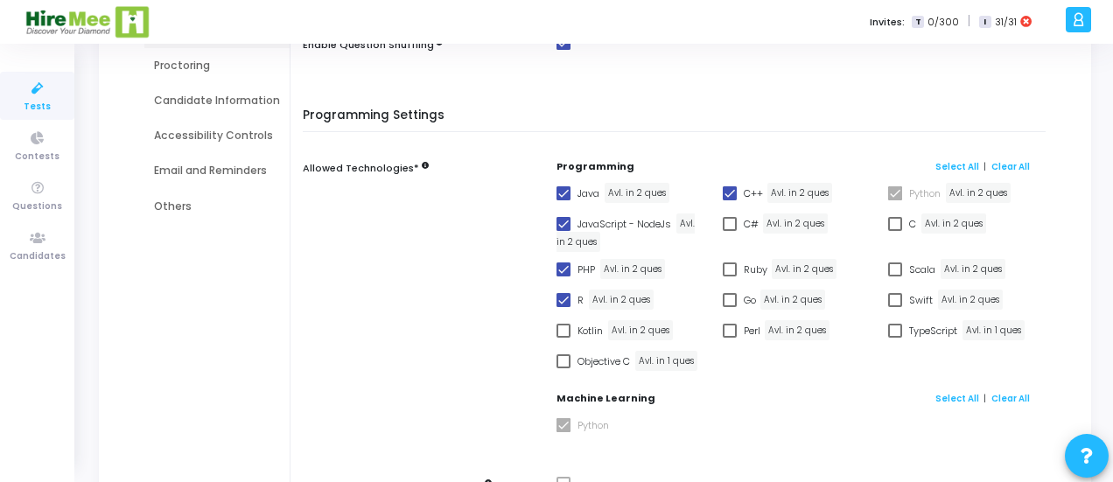
click at [732, 224] on span at bounding box center [730, 224] width 14 height 14
click at [730, 231] on input "C#" at bounding box center [729, 231] width 1 height 1
checkbox input "true"
click at [899, 225] on span at bounding box center [895, 224] width 14 height 14
click at [895, 231] on input "C" at bounding box center [895, 231] width 1 height 1
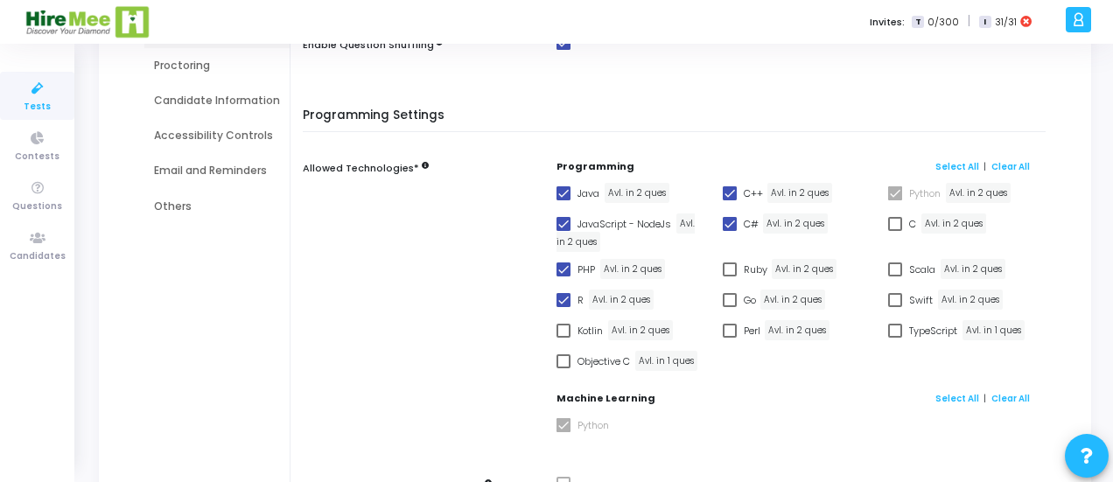
checkbox input "true"
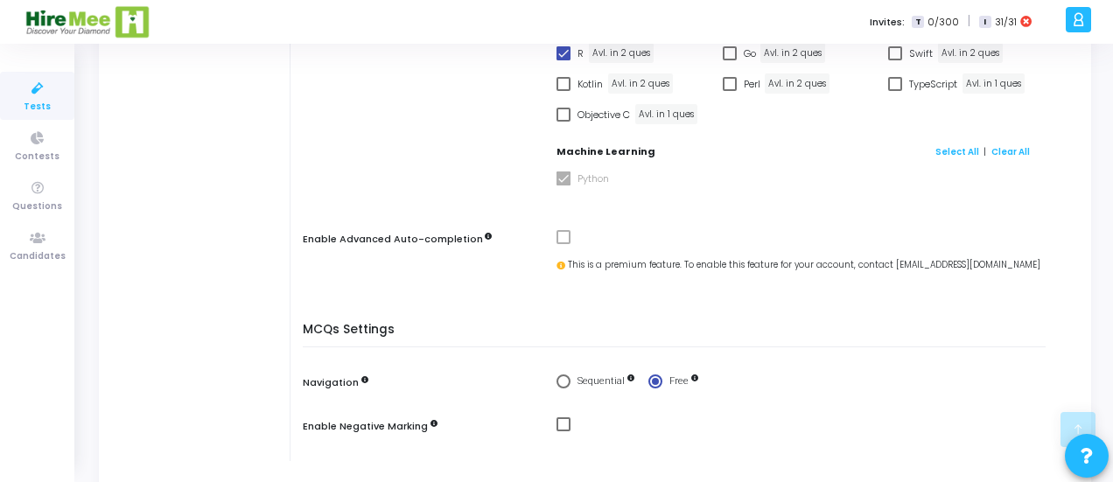
scroll to position [495, 0]
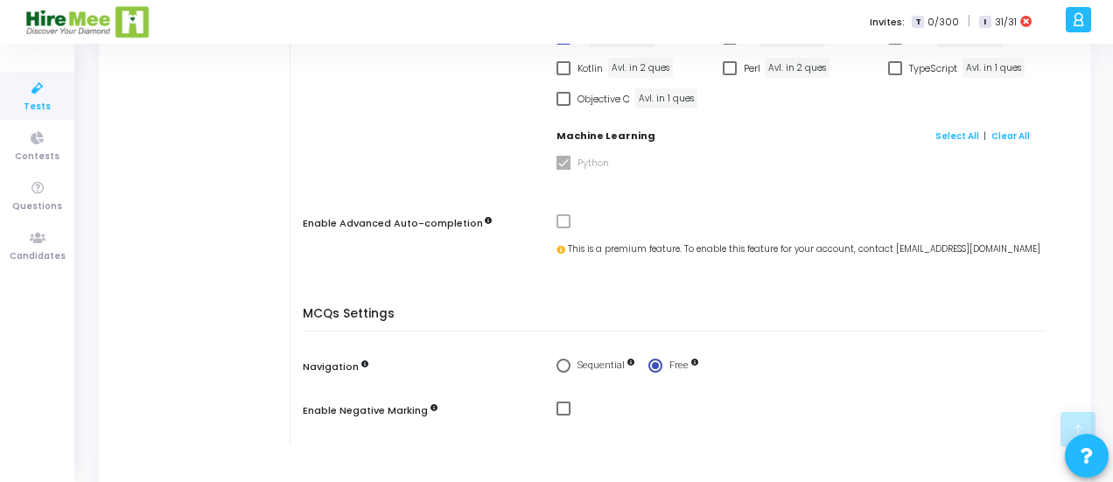
click at [560, 226] on span at bounding box center [564, 221] width 14 height 14
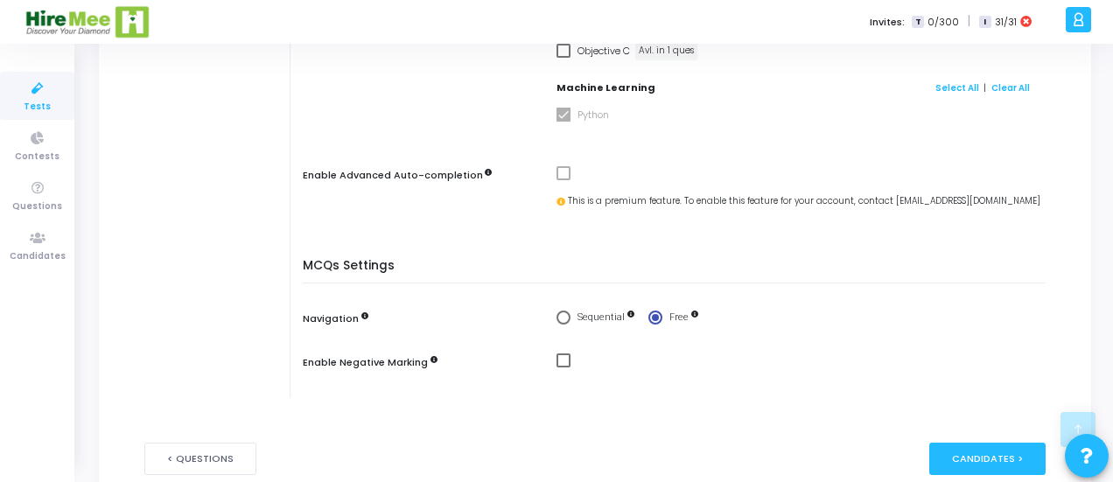
scroll to position [582, 0]
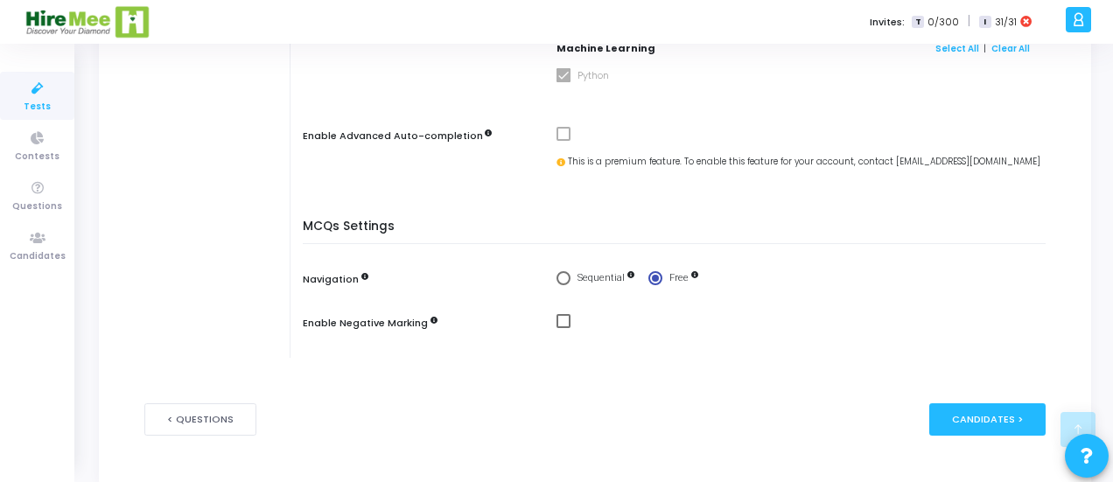
click at [557, 283] on span "Select confirmation" at bounding box center [564, 278] width 14 height 14
click at [557, 283] on input "Sequential" at bounding box center [564, 278] width 14 height 14
radio input "true"
click at [649, 277] on span "Select confirmation" at bounding box center [656, 278] width 14 height 14
click at [649, 277] on input "Free" at bounding box center [656, 278] width 14 height 14
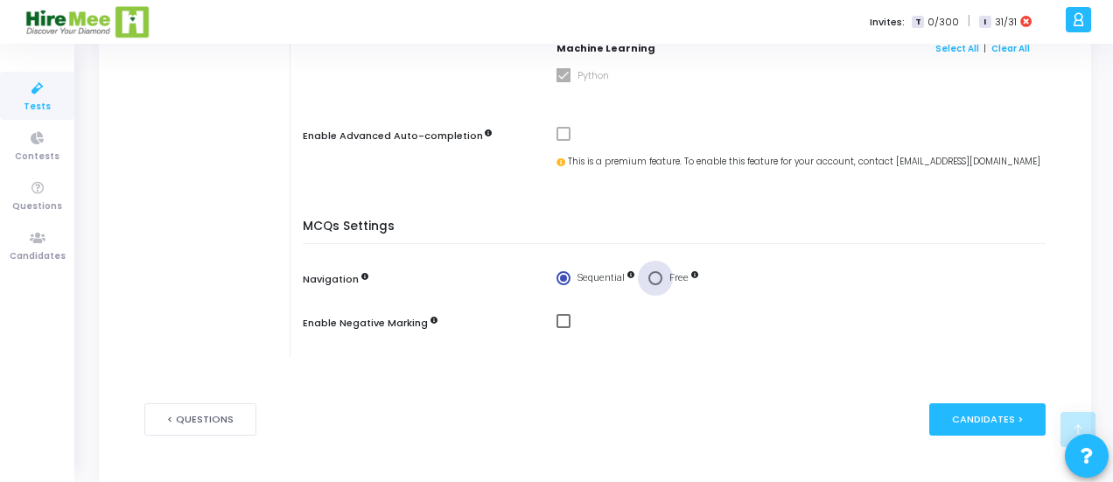
radio input "true"
click at [688, 279] on span "Free" at bounding box center [681, 278] width 36 height 15
click at [663, 279] on input "Free" at bounding box center [656, 278] width 14 height 14
click at [808, 231] on h5 "MCQs Settings" at bounding box center [679, 232] width 752 height 25
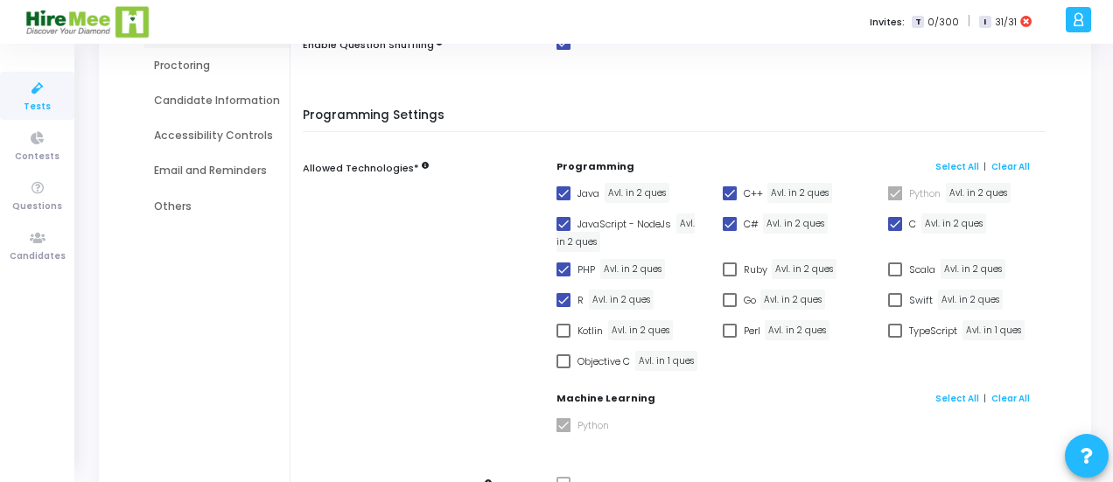
scroll to position [0, 0]
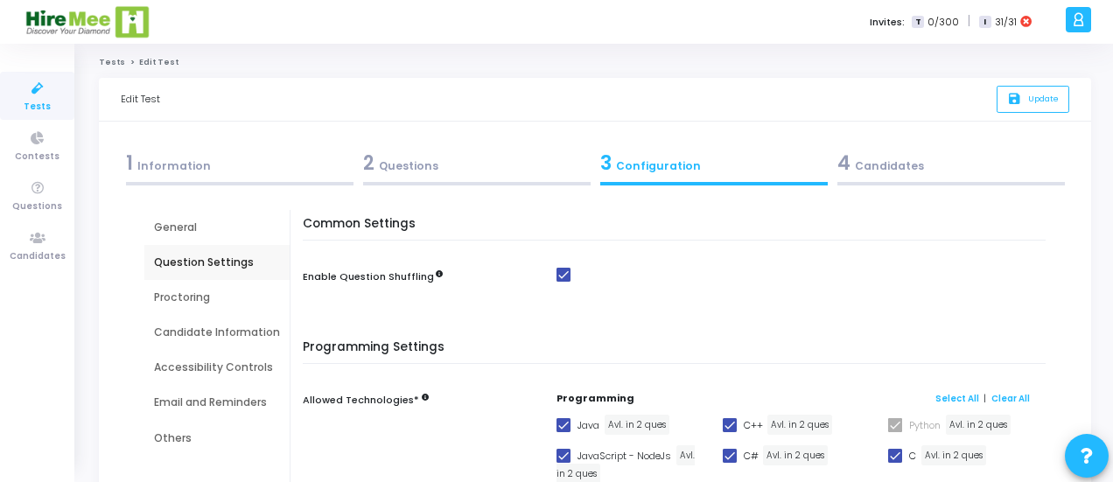
click at [201, 293] on div "Proctoring" at bounding box center [217, 298] width 126 height 16
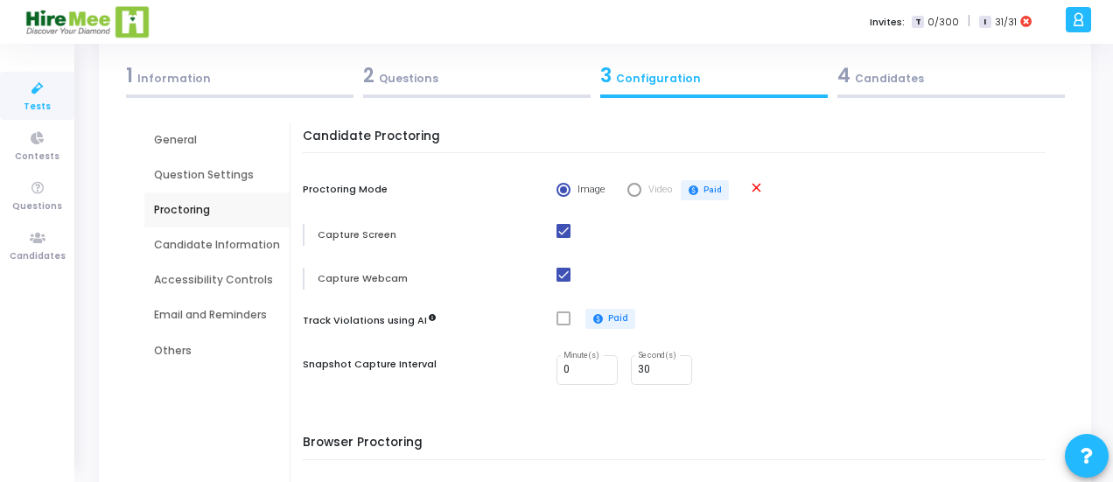
scroll to position [175, 0]
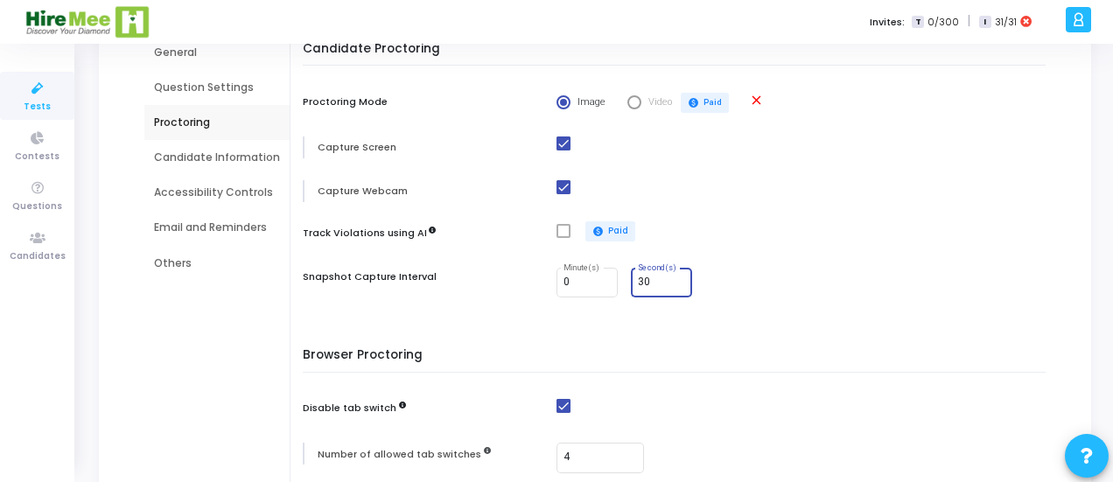
click at [658, 286] on input "30" at bounding box center [661, 283] width 47 height 12
type input "3"
click at [744, 265] on div "Candidate Proctoring Proctoring Mode Image Video paid Paid close Capture Screen…" at bounding box center [679, 181] width 734 height 278
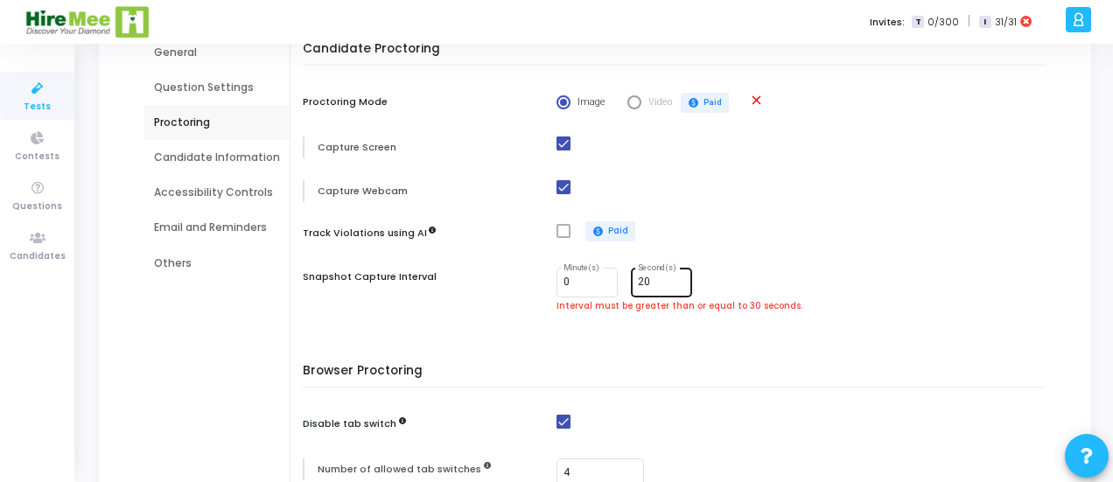
click at [649, 284] on input "20" at bounding box center [661, 283] width 47 height 12
type input "2"
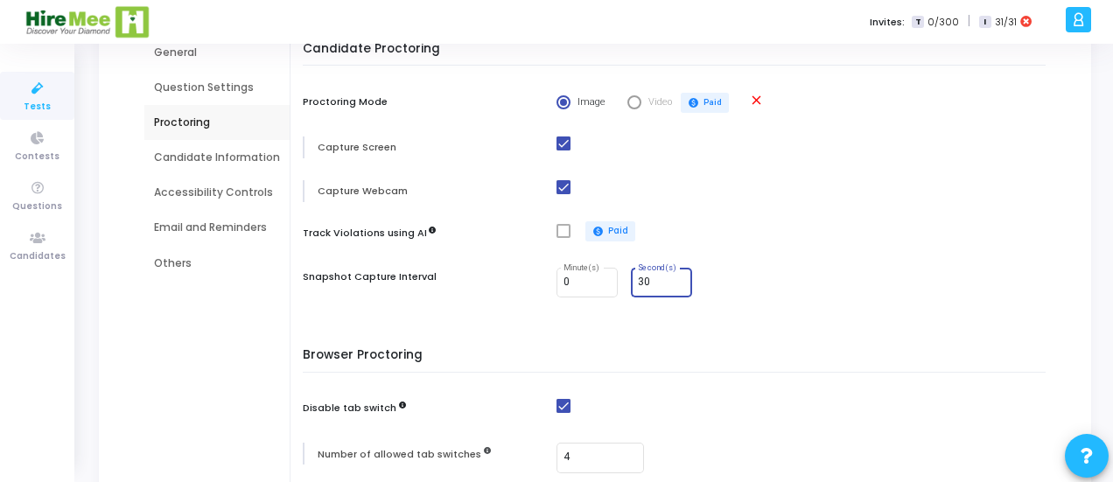
type input "30"
click at [807, 214] on div "Candidate Proctoring Proctoring Mode Image Video paid Paid close Capture Screen…" at bounding box center [679, 181] width 734 height 278
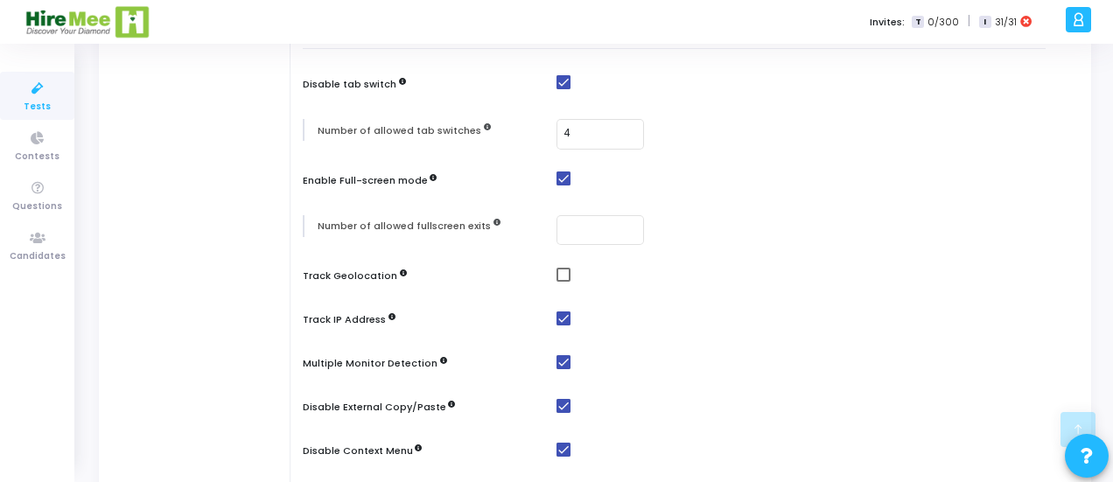
scroll to position [525, 0]
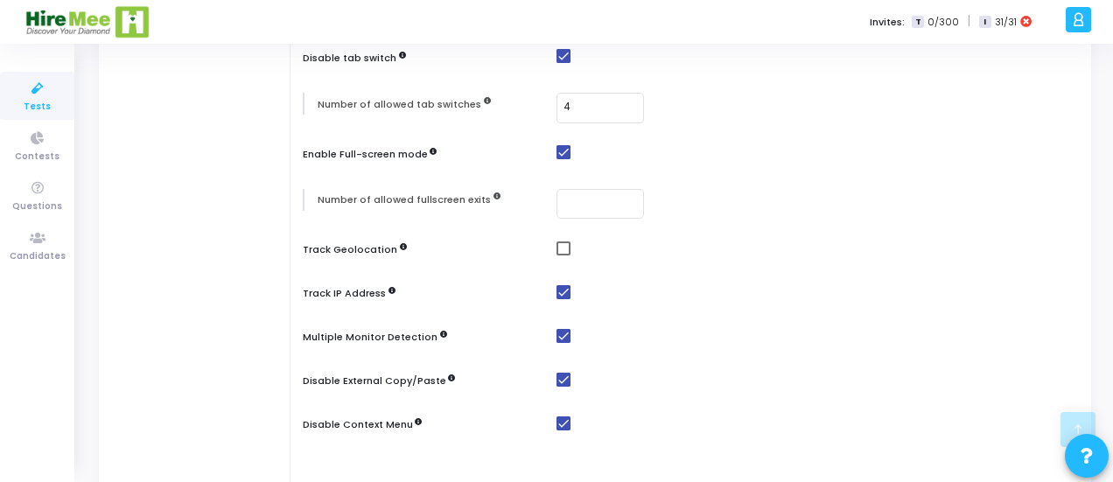
click at [558, 248] on span at bounding box center [564, 249] width 14 height 14
click at [563, 256] on input "checkbox" at bounding box center [563, 256] width 1 height 1
checkbox input "true"
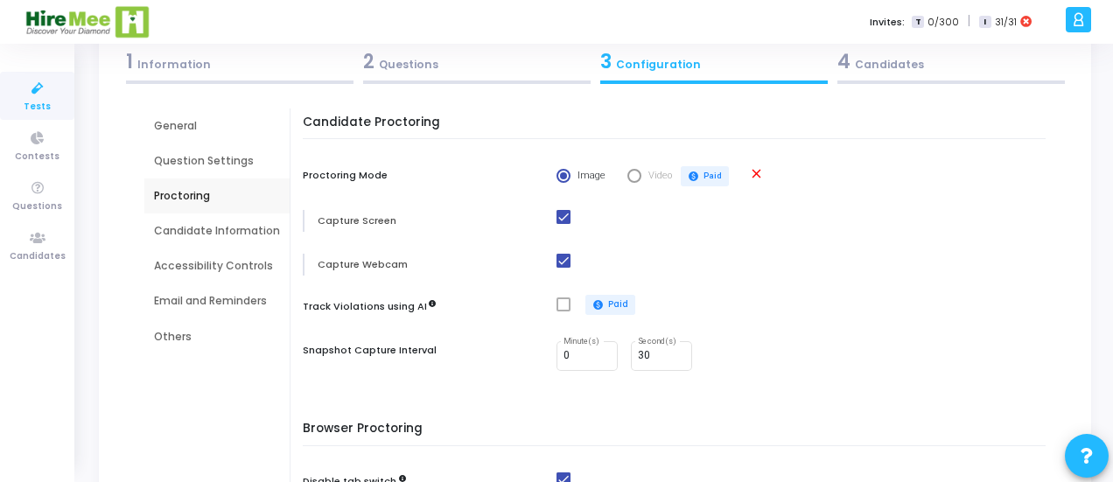
scroll to position [102, 0]
click at [214, 232] on div "Candidate Information" at bounding box center [217, 231] width 126 height 16
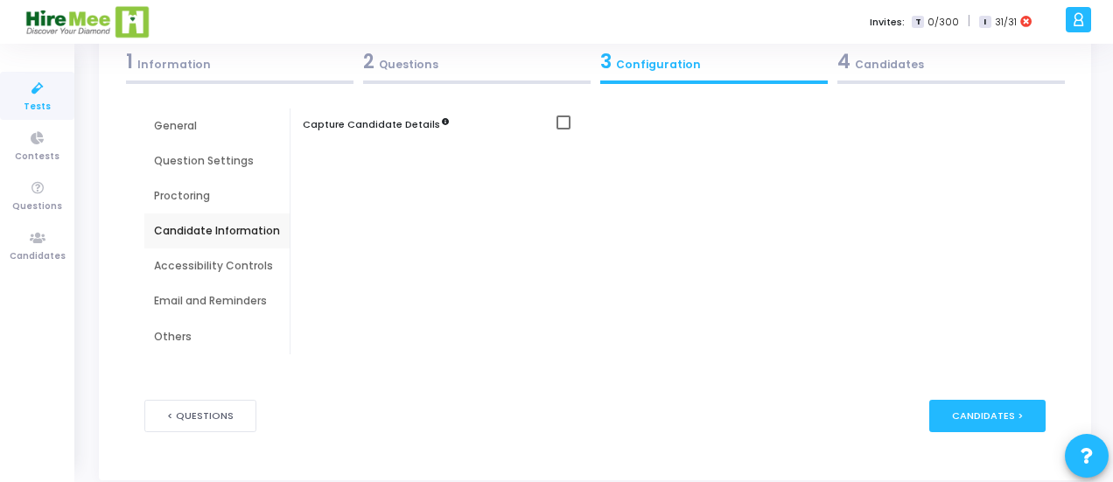
click at [220, 268] on div "Accessibility Controls" at bounding box center [217, 266] width 126 height 16
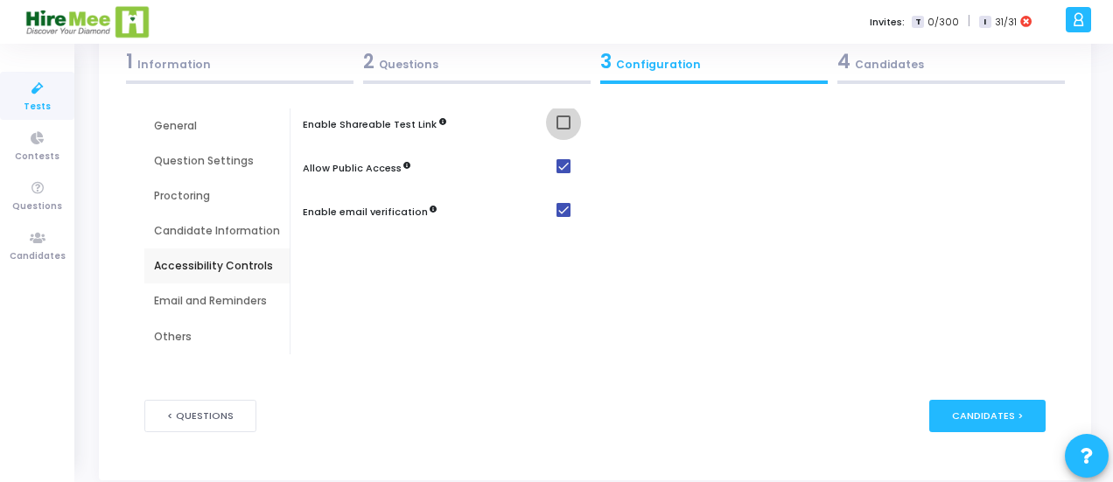
click at [557, 125] on span at bounding box center [564, 123] width 14 height 14
click at [563, 130] on input "checkbox" at bounding box center [563, 130] width 1 height 1
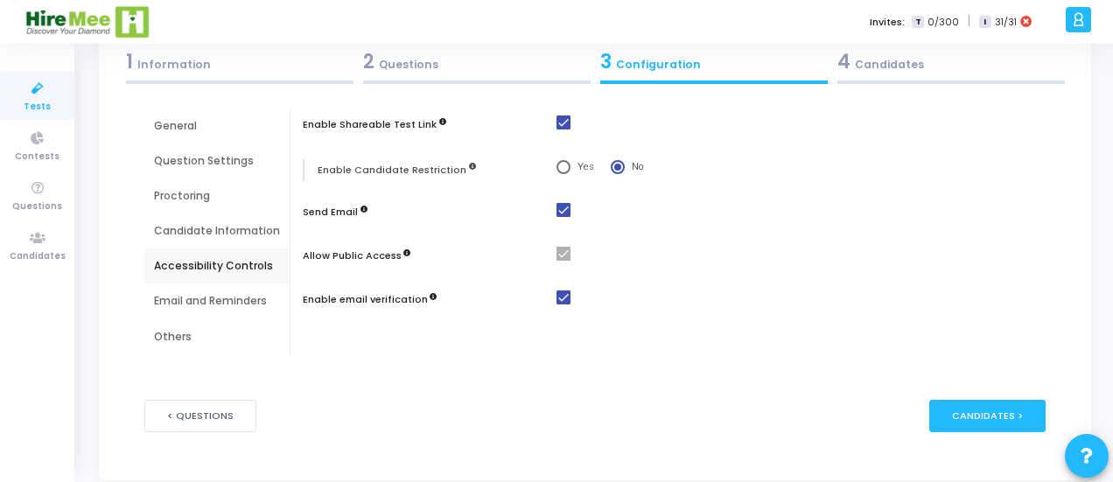
click at [557, 125] on span at bounding box center [564, 123] width 14 height 14
click at [563, 130] on input "checkbox" at bounding box center [563, 130] width 1 height 1
checkbox input "false"
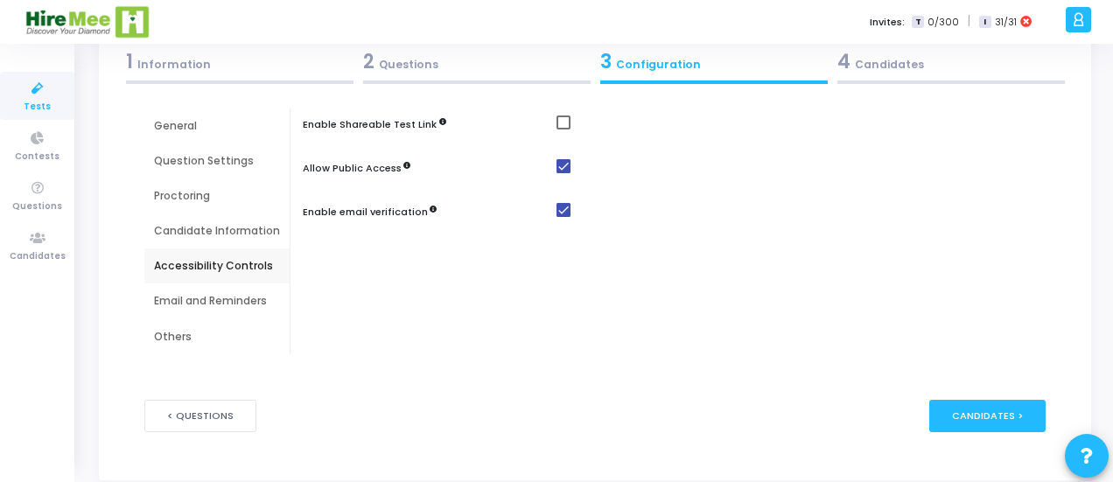
click at [235, 302] on div "Email and Reminders" at bounding box center [217, 301] width 126 height 16
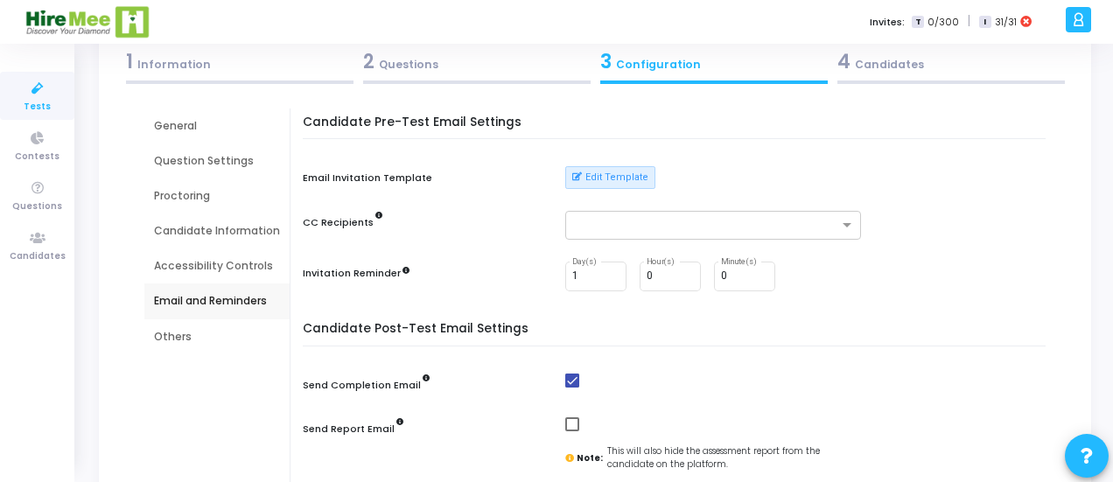
scroll to position [189, 0]
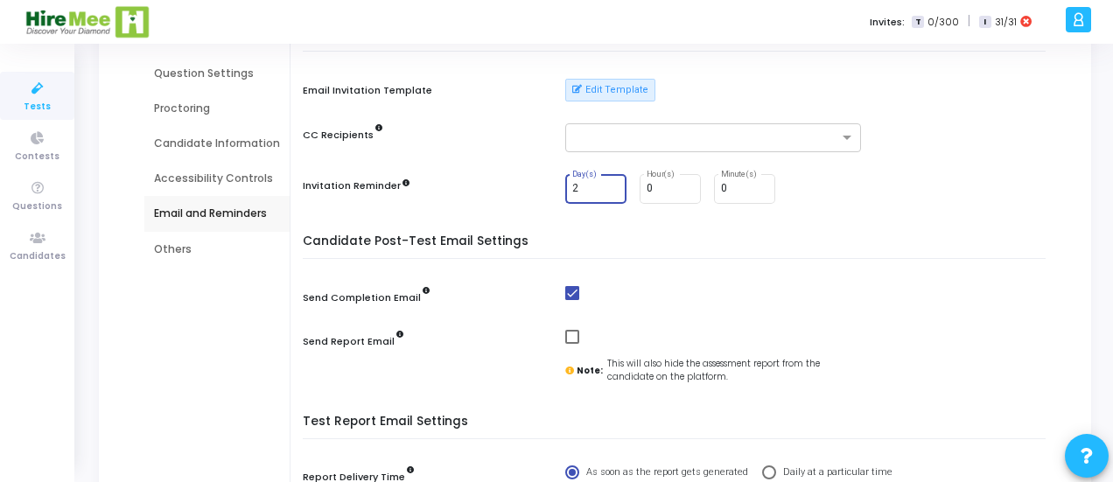
type input "2"
click at [606, 186] on input "2" at bounding box center [595, 189] width 47 height 12
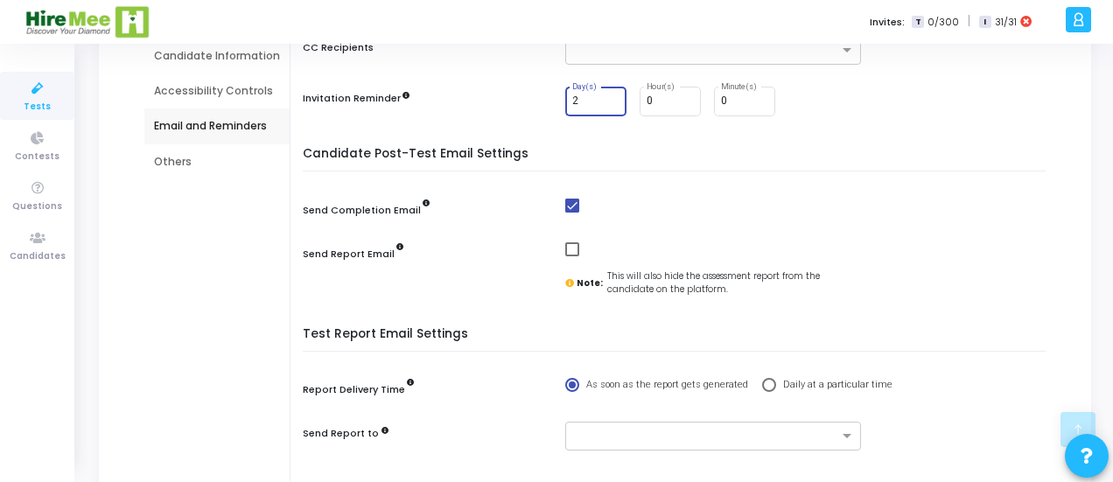
scroll to position [364, 0]
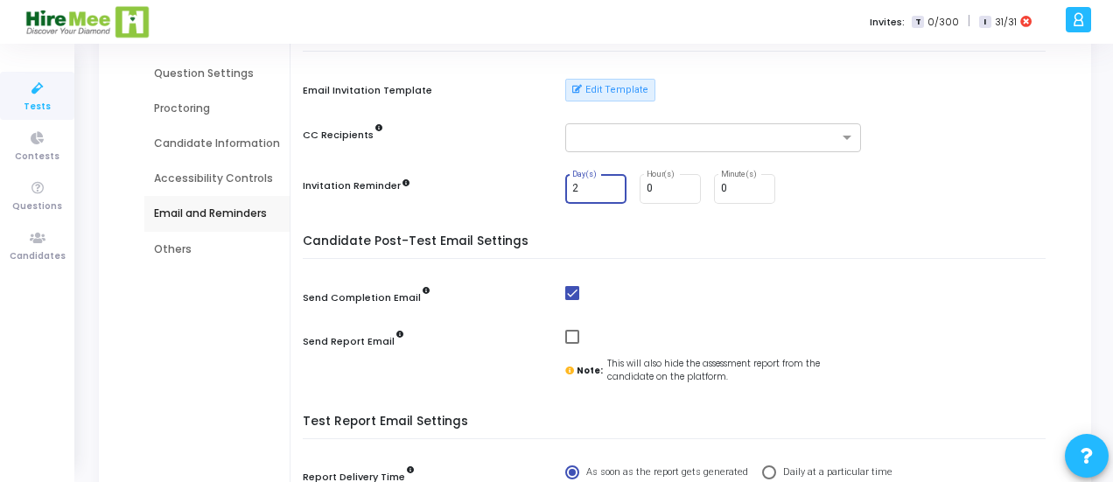
click at [191, 253] on div "Others" at bounding box center [217, 250] width 126 height 16
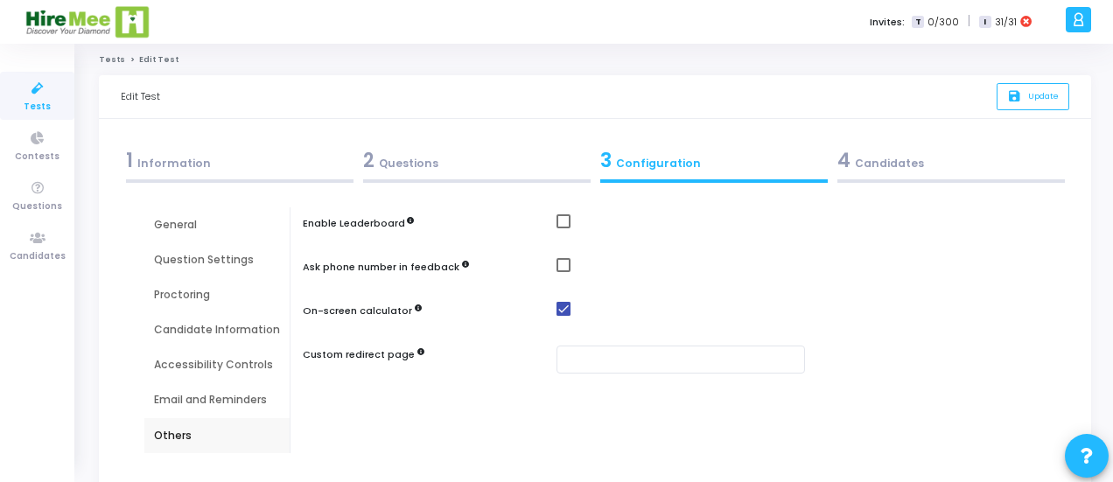
scroll to position [0, 0]
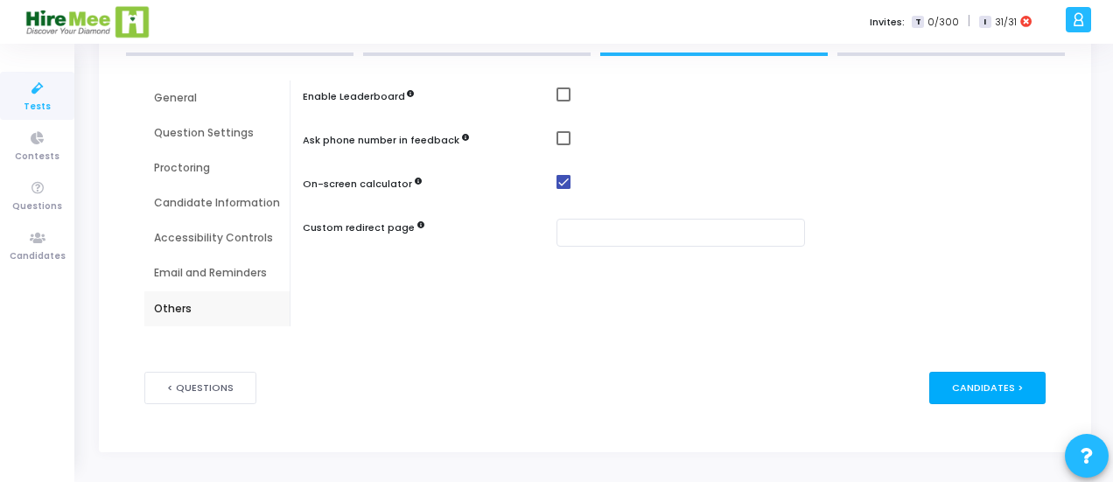
click at [1028, 395] on div "Candidates >" at bounding box center [988, 388] width 116 height 32
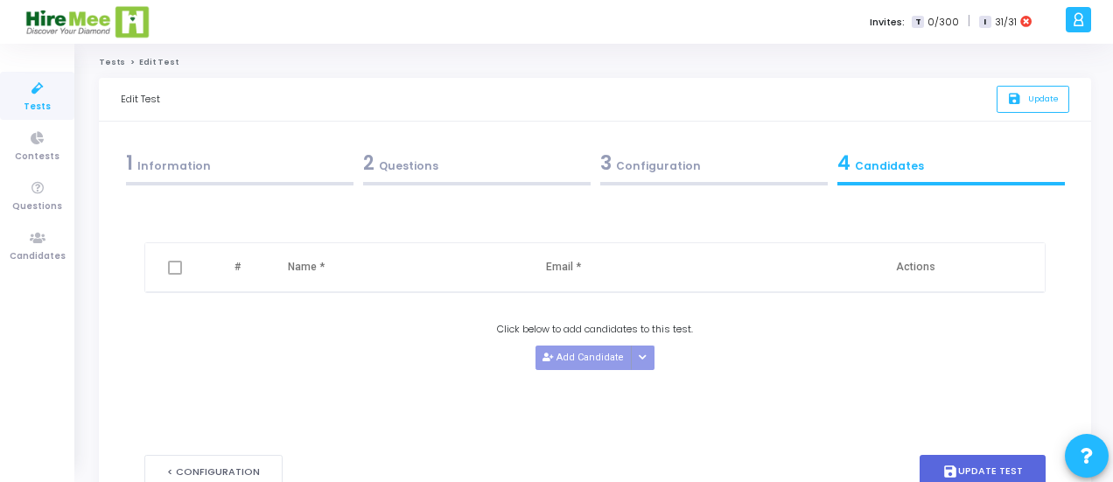
scroll to position [84, 0]
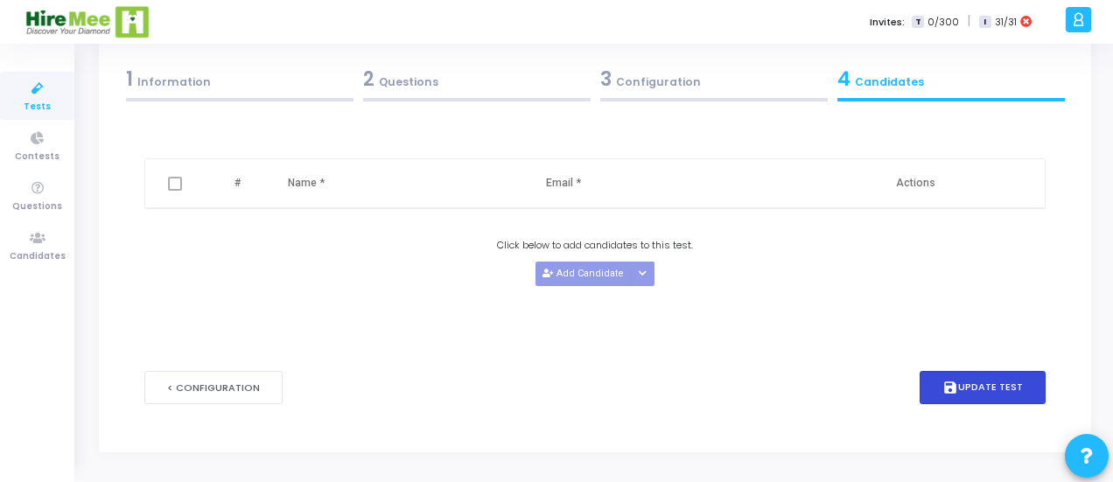
click at [1009, 384] on button "save Update Test" at bounding box center [983, 388] width 126 height 34
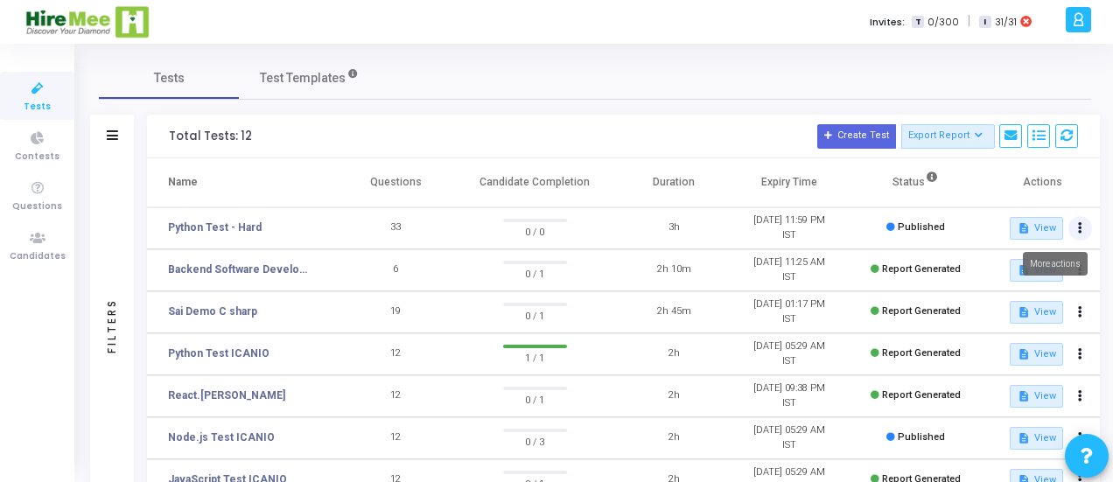
click at [1079, 224] on icon at bounding box center [1080, 228] width 4 height 9
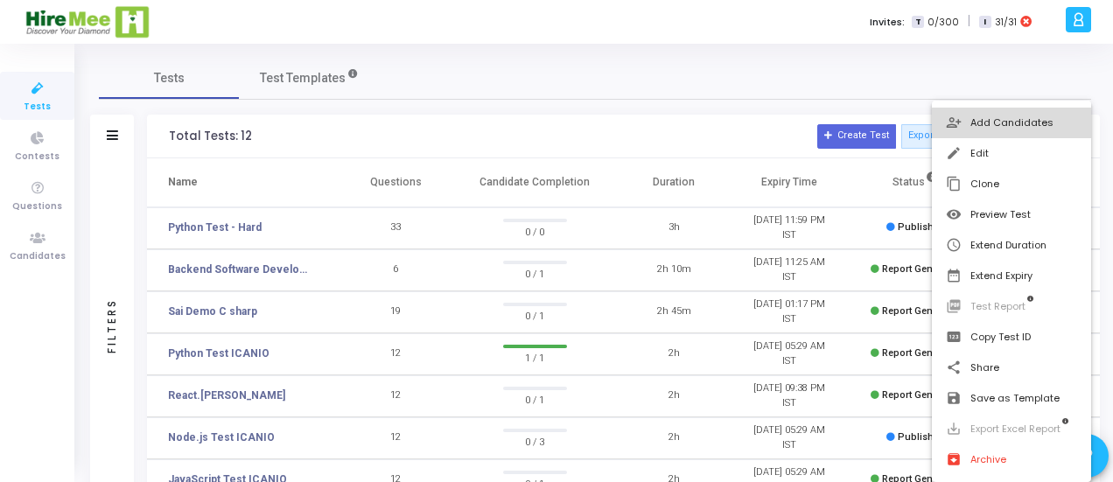
click at [1006, 128] on button "person_add_alt Add Candidates" at bounding box center [1012, 123] width 160 height 31
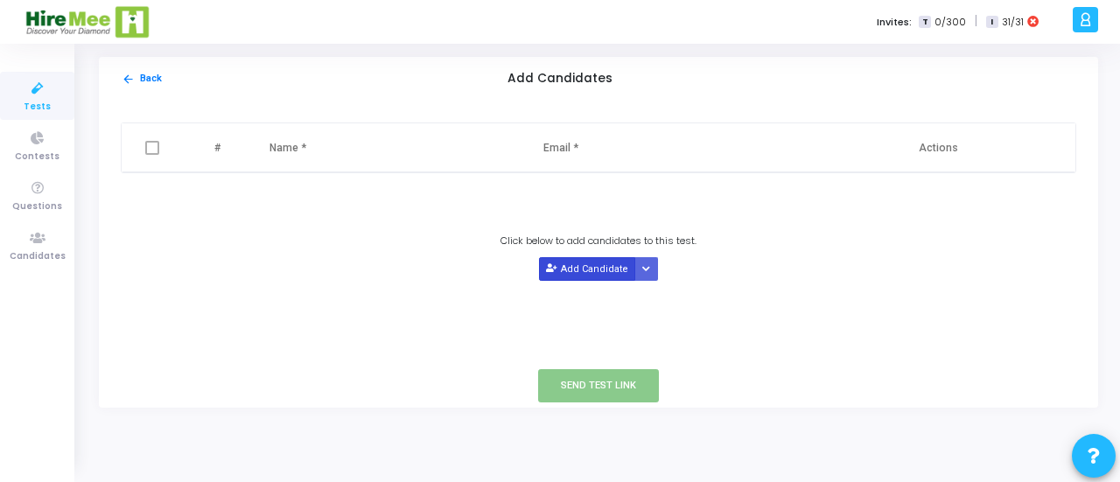
click at [577, 269] on button "Add Candidate" at bounding box center [587, 269] width 96 height 24
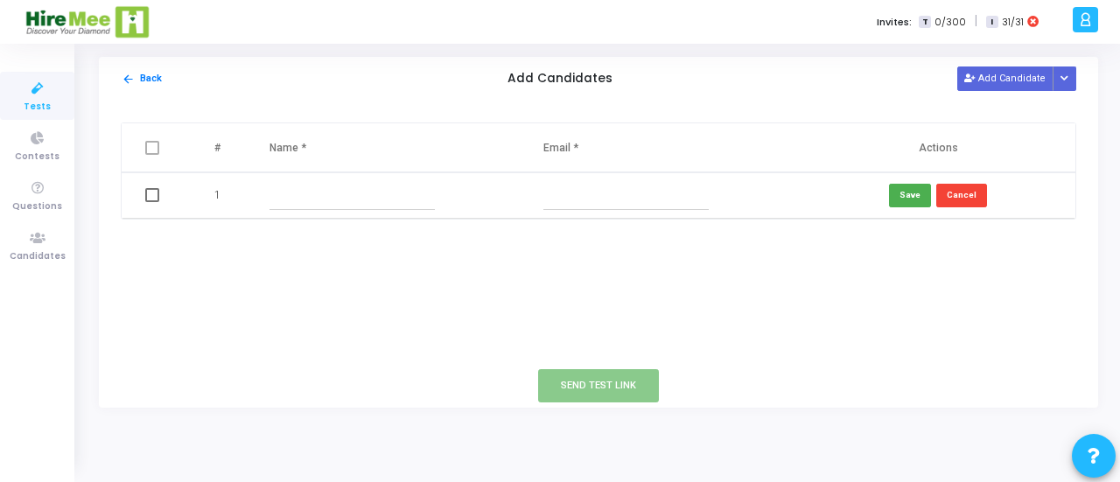
click at [330, 195] on input "text" at bounding box center [352, 195] width 165 height 29
type input "[PERSON_NAME]"
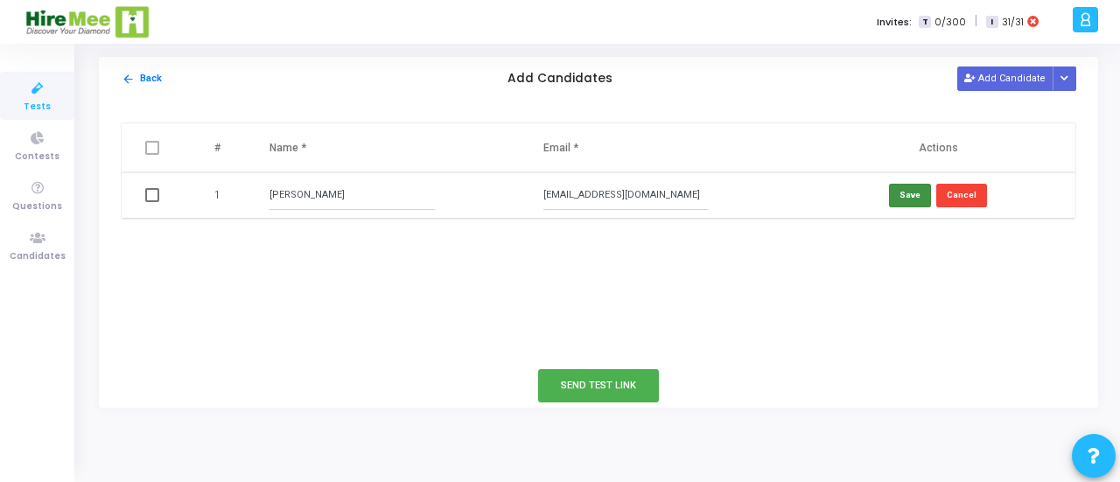
type input "[EMAIL_ADDRESS][DOMAIN_NAME]"
click at [912, 200] on button "Save" at bounding box center [910, 196] width 42 height 24
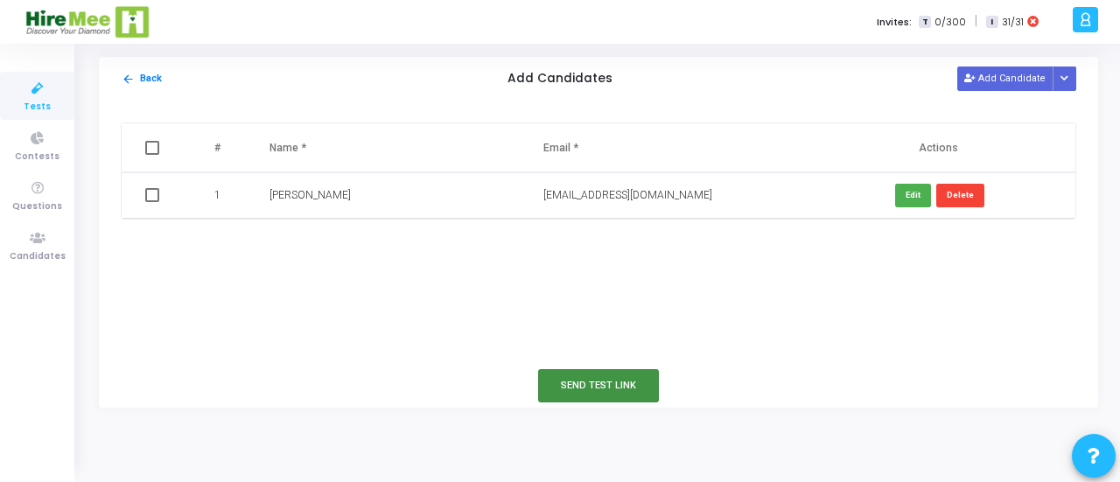
click at [614, 384] on button "Send Test Link" at bounding box center [598, 385] width 121 height 32
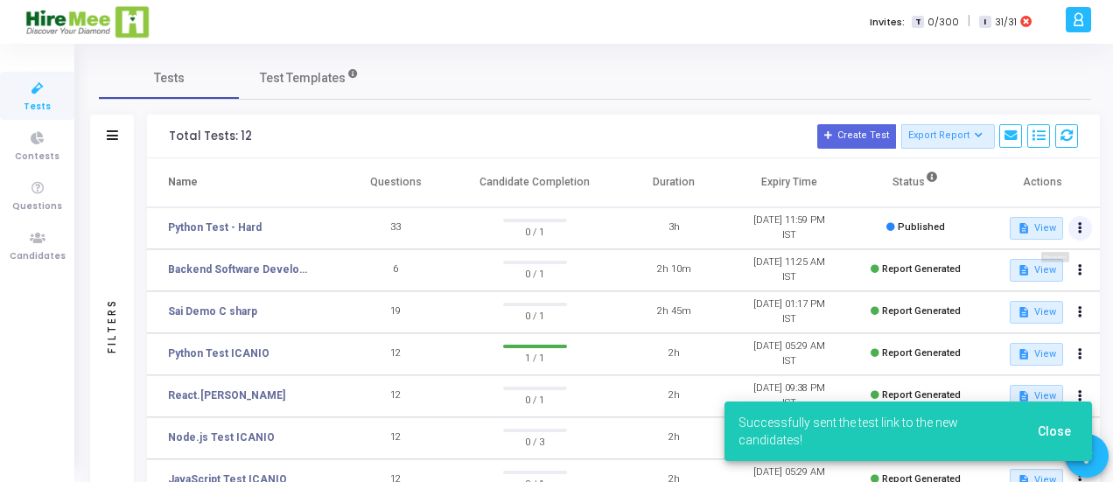
click at [1078, 224] on icon at bounding box center [1080, 228] width 4 height 9
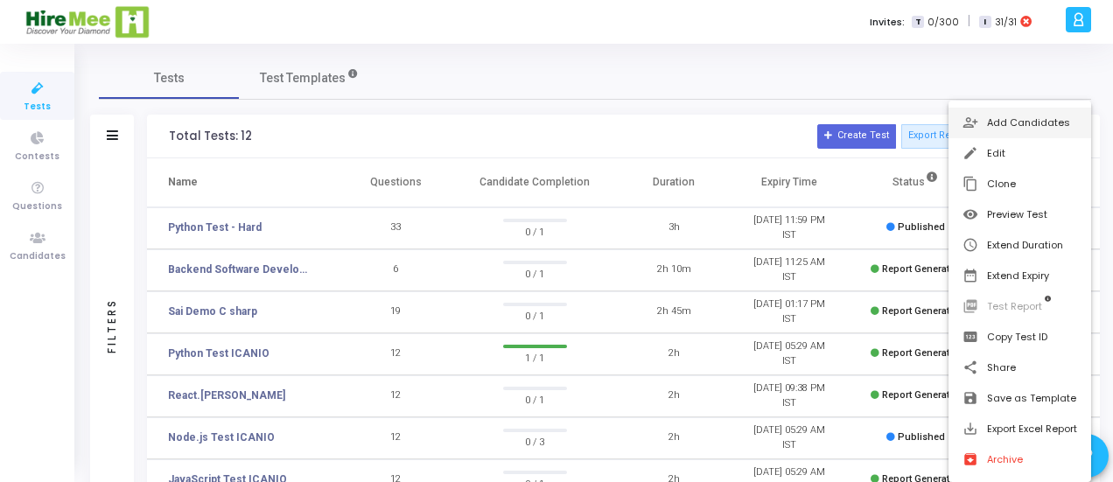
click at [210, 223] on div at bounding box center [556, 241] width 1113 height 482
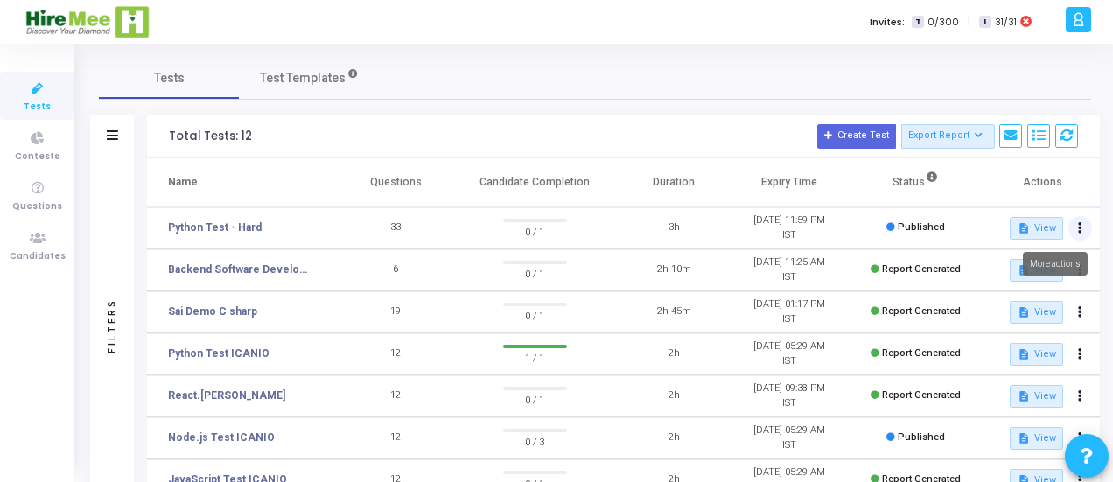
click at [1078, 226] on icon at bounding box center [1080, 228] width 4 height 9
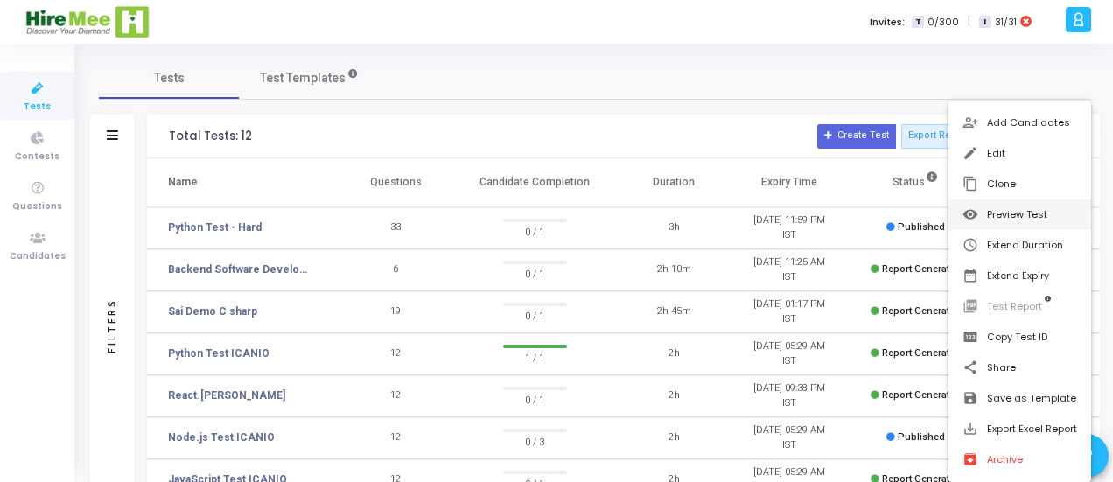
click at [1008, 214] on button "visibility Preview Test" at bounding box center [1020, 215] width 143 height 31
